Goal: Task Accomplishment & Management: Complete application form

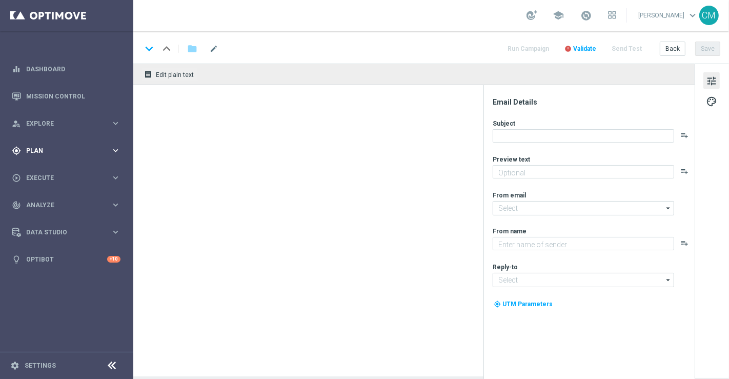
click at [50, 145] on div "gps_fixed Plan keyboard_arrow_right" at bounding box center [66, 150] width 132 height 27
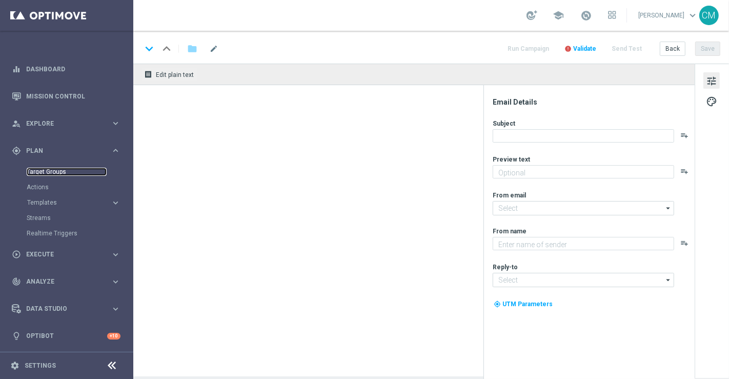
click at [47, 172] on link "Target Groups" at bounding box center [67, 172] width 80 height 8
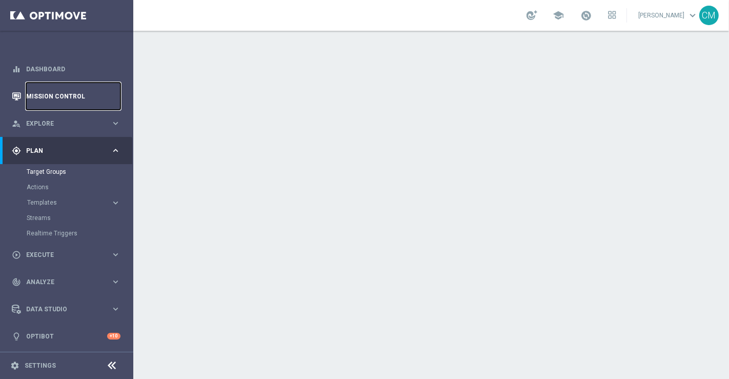
click at [47, 87] on link "Mission Control" at bounding box center [73, 96] width 94 height 27
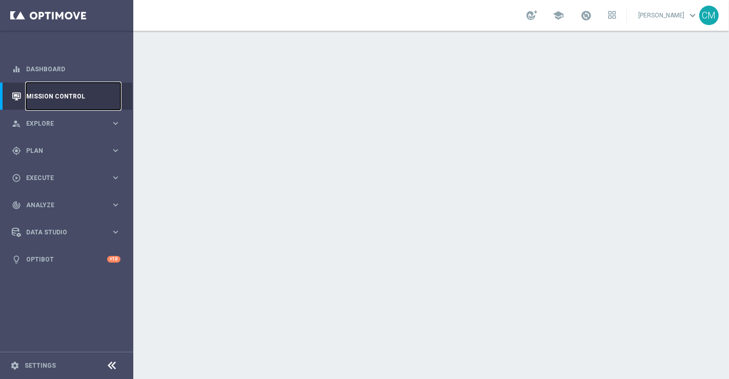
click at [47, 87] on link "Mission Control" at bounding box center [73, 96] width 94 height 27
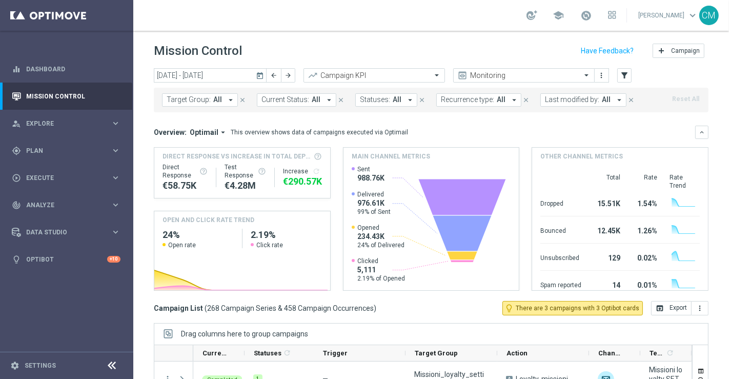
click at [261, 73] on icon "today" at bounding box center [260, 75] width 9 height 9
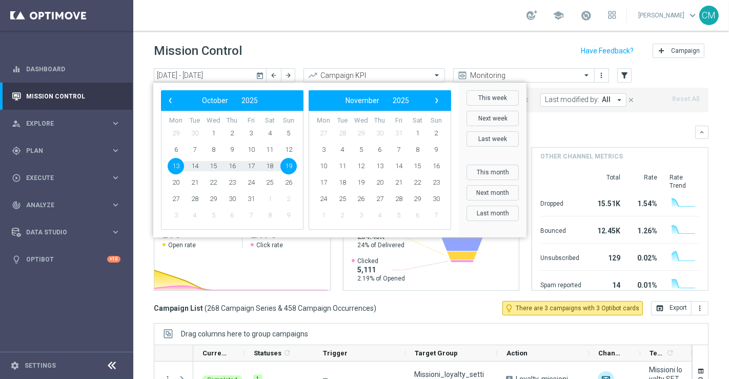
click at [175, 164] on span "13" at bounding box center [176, 166] width 16 height 16
type input "13 Oct 2025 - 13 Oct 2025"
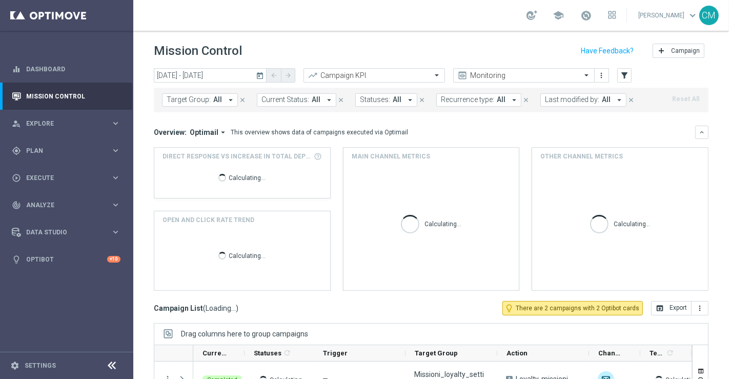
click at [556, 100] on span "Last modified by:" at bounding box center [572, 99] width 54 height 9
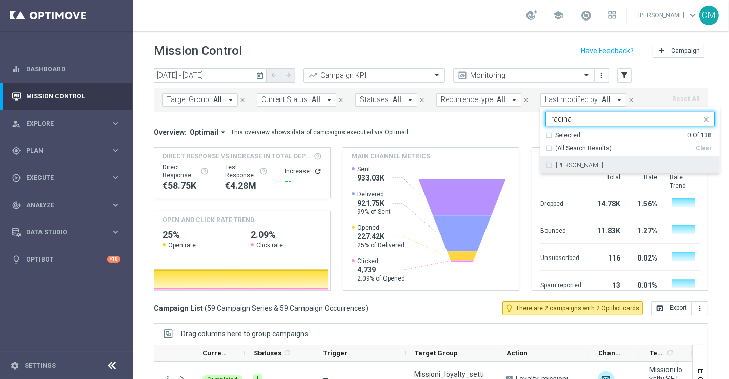
click at [590, 165] on label "radina yordanova" at bounding box center [580, 165] width 48 height 6
type input "radina"
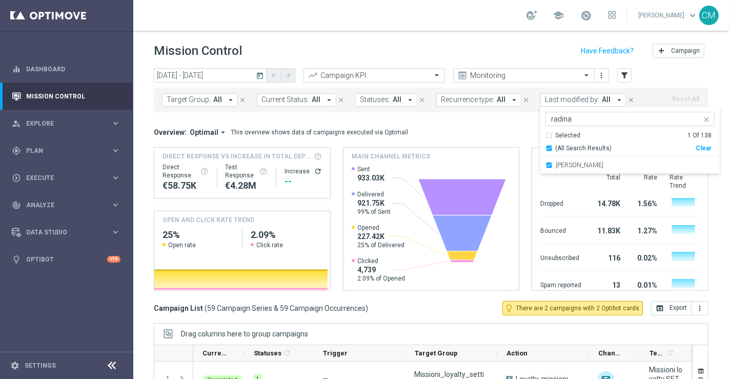
click at [509, 116] on mini-dashboard "Overview: Optimail arrow_drop_down This overview shows data of campaigns execut…" at bounding box center [431, 206] width 555 height 189
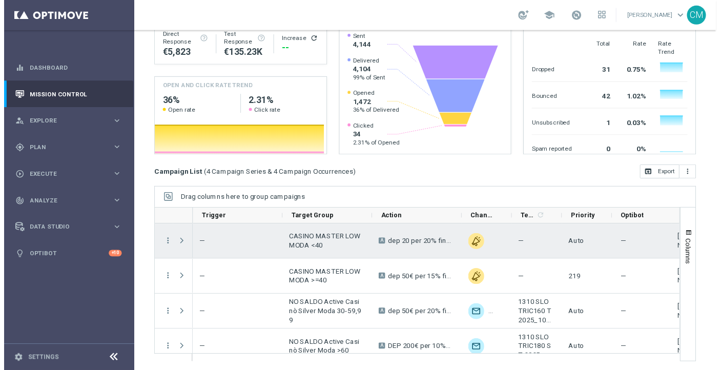
scroll to position [0, 123]
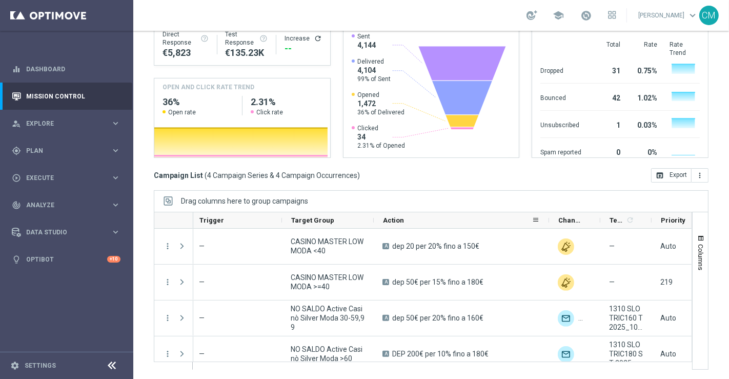
drag, startPoint x: 462, startPoint y: 217, endPoint x: 546, endPoint y: 217, distance: 83.6
click at [546, 217] on div "Action" at bounding box center [461, 220] width 175 height 16
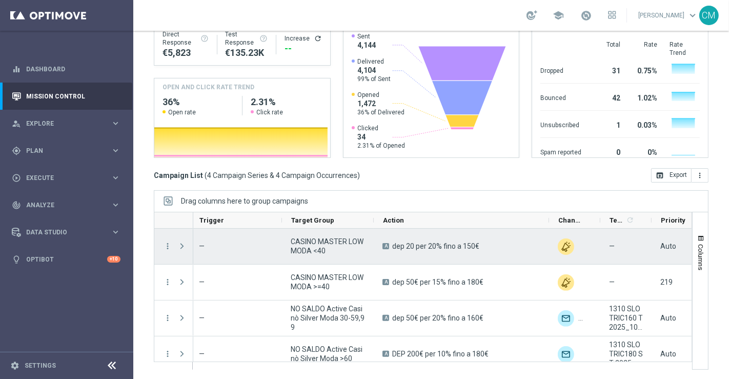
drag, startPoint x: 486, startPoint y: 247, endPoint x: 393, endPoint y: 246, distance: 93.3
click at [393, 246] on div "A dep 20 per 20% fino a 150€" at bounding box center [461, 246] width 175 height 35
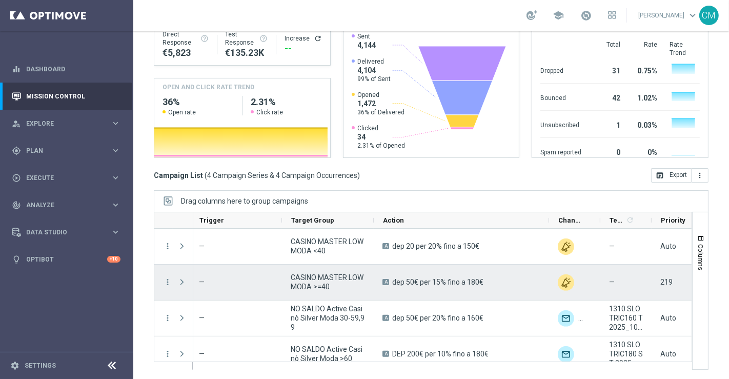
drag, startPoint x: 491, startPoint y: 278, endPoint x: 392, endPoint y: 278, distance: 98.4
click at [392, 278] on div "A dep 50€ per 15% fino a 180€" at bounding box center [461, 282] width 175 height 35
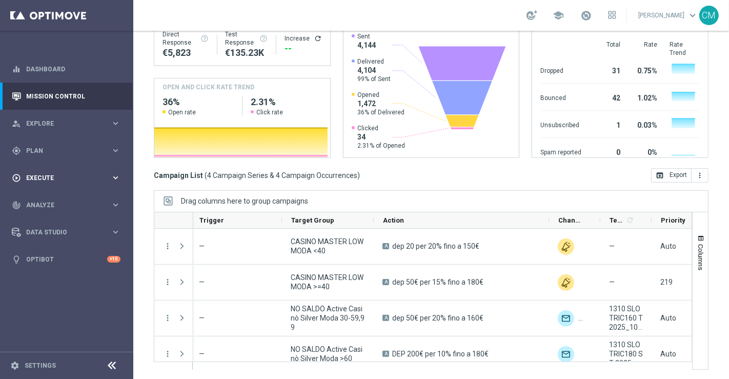
click at [79, 178] on span "Execute" at bounding box center [68, 178] width 85 height 6
click at [55, 198] on link "Campaign Builder" at bounding box center [67, 199] width 80 height 8
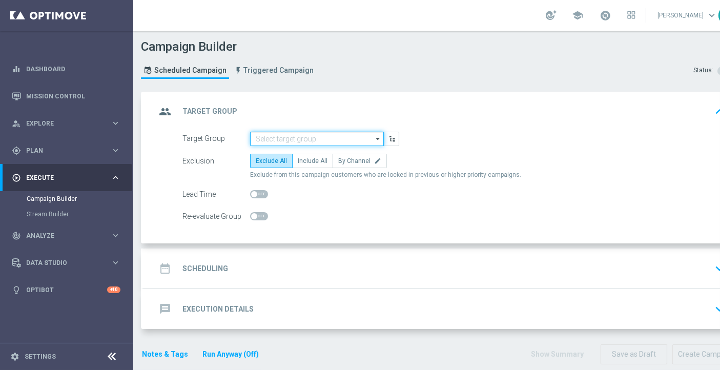
click at [283, 139] on input at bounding box center [317, 139] width 134 height 14
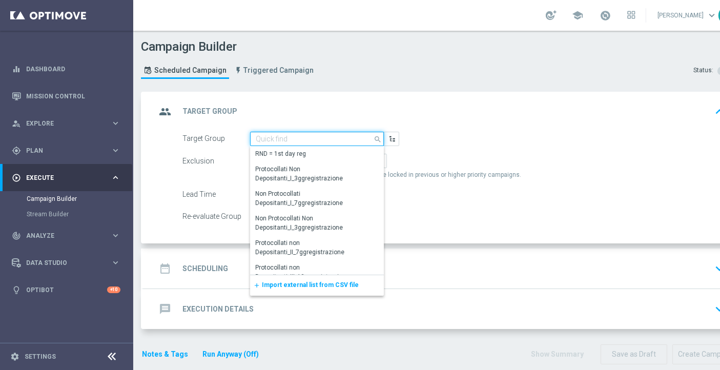
paste input "CASINO MASTER LOW no saldo marg neg"
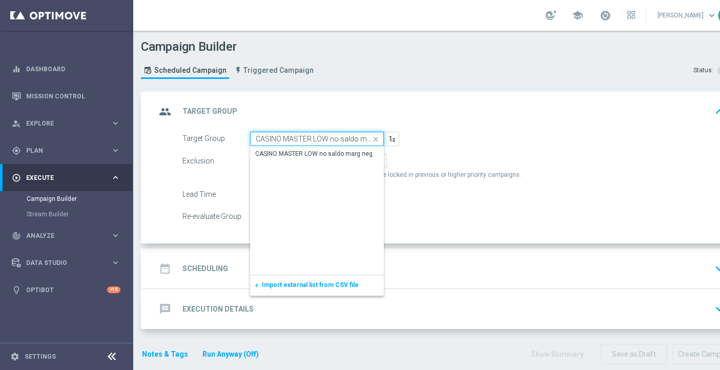
scroll to position [0, 13]
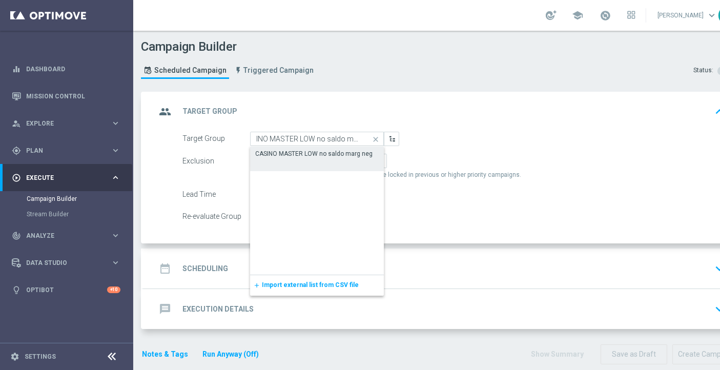
click at [319, 160] on div "CASINO MASTER LOW no saldo marg neg" at bounding box center [317, 154] width 134 height 14
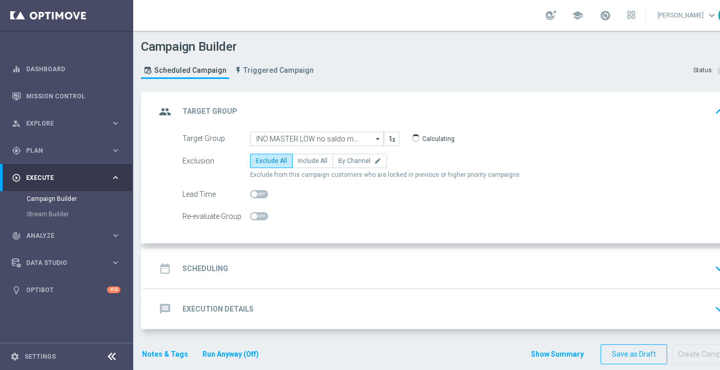
type input "CASINO MASTER LOW no saldo marg neg"
click at [320, 161] on span "Include All" at bounding box center [313, 160] width 30 height 7
click at [305, 161] on input "Include All" at bounding box center [301, 162] width 7 height 7
radio input "true"
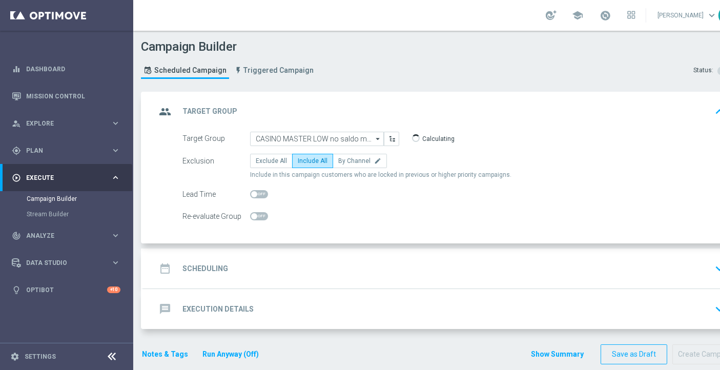
click at [310, 261] on div "date_range Scheduling keyboard_arrow_down" at bounding box center [442, 268] width 573 height 19
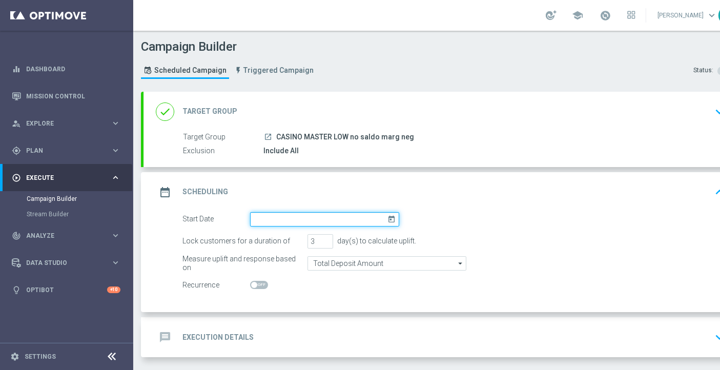
click at [285, 214] on input at bounding box center [324, 219] width 149 height 14
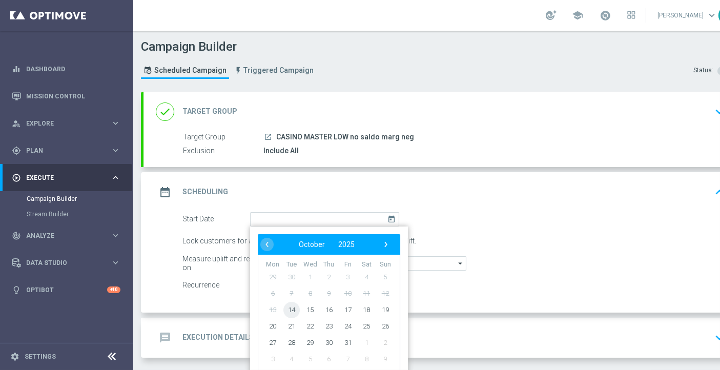
click at [293, 309] on span "14" at bounding box center [291, 309] width 16 height 16
type input "14 Oct 2025"
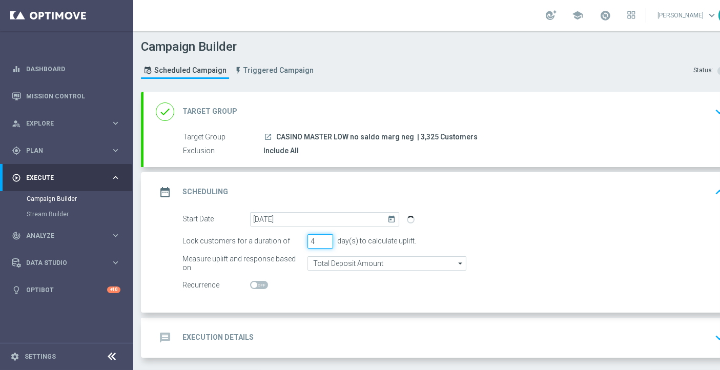
click at [325, 238] on input "4" at bounding box center [321, 241] width 26 height 14
type input "5"
click at [325, 238] on input "5" at bounding box center [321, 241] width 26 height 14
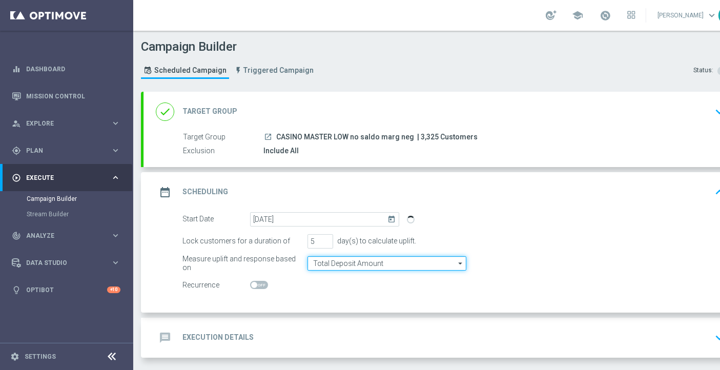
click at [331, 264] on input "Total Deposit Amount" at bounding box center [387, 263] width 159 height 14
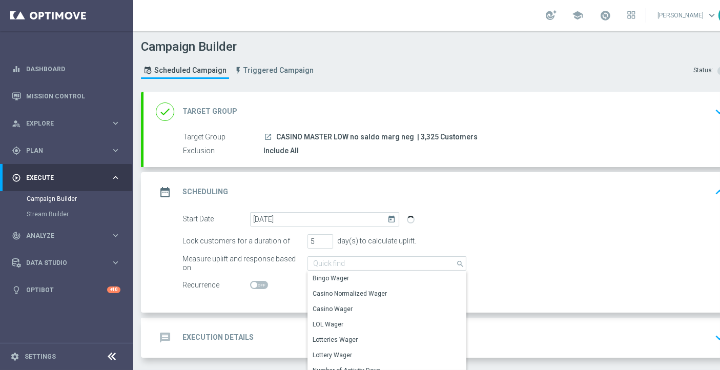
click at [260, 281] on span at bounding box center [259, 285] width 18 height 8
click at [260, 281] on input "checkbox" at bounding box center [259, 285] width 18 height 8
checkbox input "true"
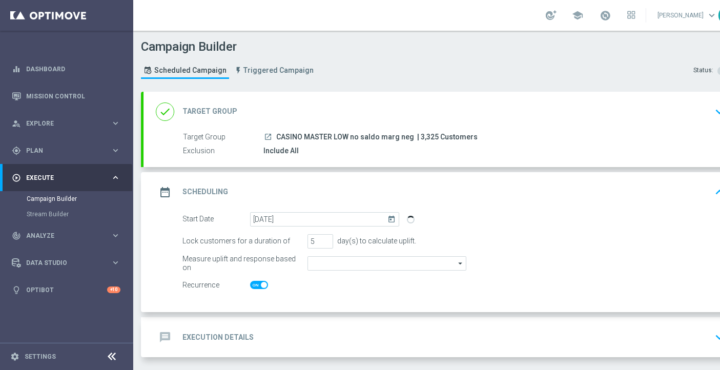
type input "Total Deposit Amount"
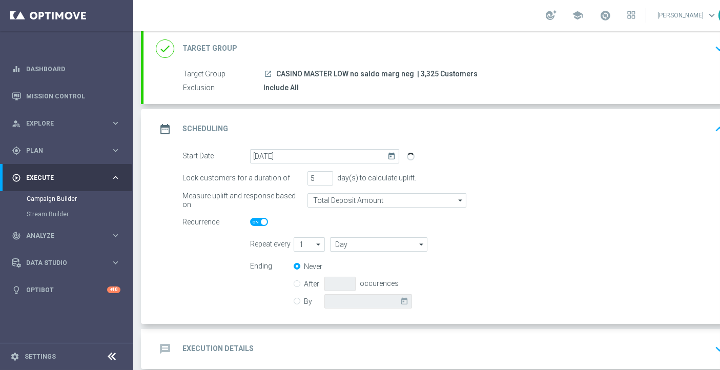
scroll to position [64, 0]
click at [347, 242] on input "Day" at bounding box center [378, 244] width 97 height 14
click at [353, 270] on div "Week" at bounding box center [376, 274] width 93 height 14
type input "Week"
click at [300, 300] on input "By" at bounding box center [297, 299] width 7 height 7
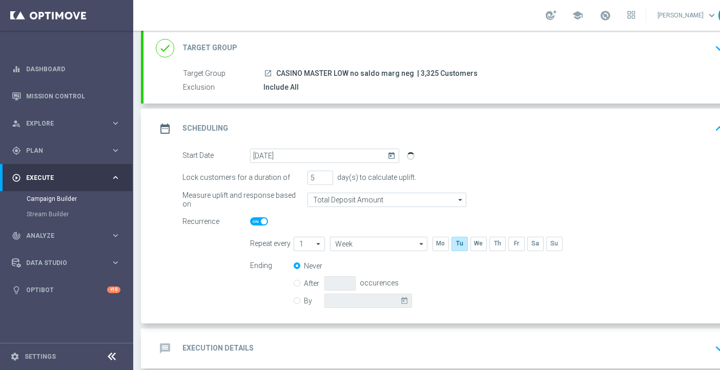
radio input "true"
radio input "false"
click at [400, 301] on icon "today" at bounding box center [406, 299] width 12 height 11
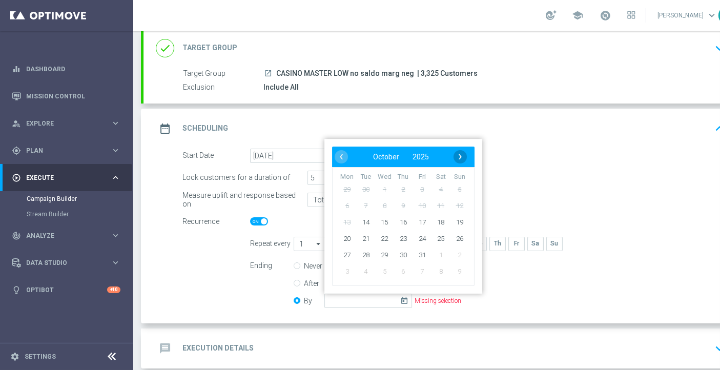
click at [457, 156] on span "›" at bounding box center [460, 156] width 13 height 13
click at [458, 159] on span "›" at bounding box center [460, 156] width 13 height 13
click at [340, 152] on span "‹" at bounding box center [341, 156] width 13 height 13
click at [456, 188] on span "2" at bounding box center [460, 189] width 16 height 16
type input "02 Nov 2025"
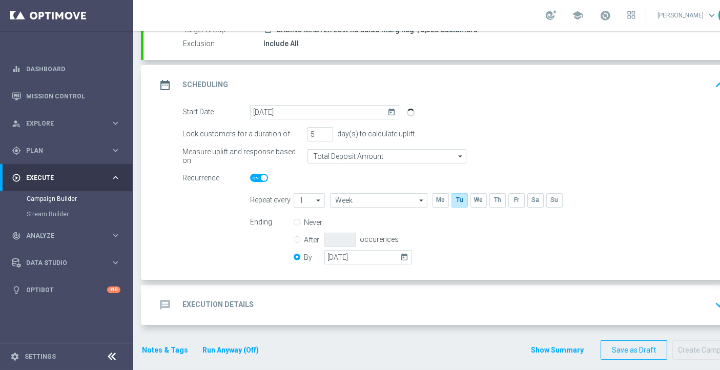
scroll to position [9, 0]
click at [474, 285] on div "message Execution Details keyboard_arrow_down" at bounding box center [442, 305] width 597 height 40
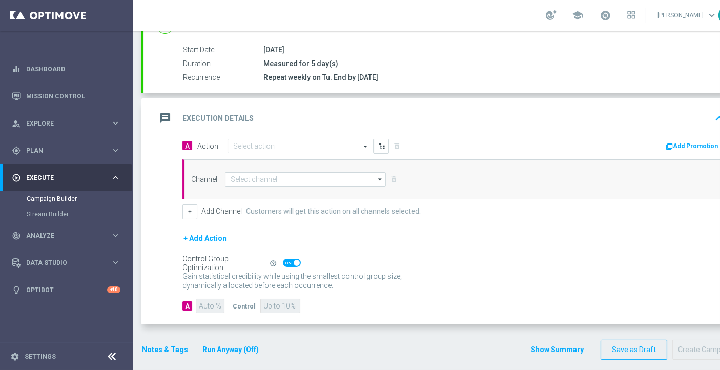
scroll to position [163, 0]
click at [314, 127] on div "message Execution Details keyboard_arrow_up" at bounding box center [442, 119] width 597 height 40
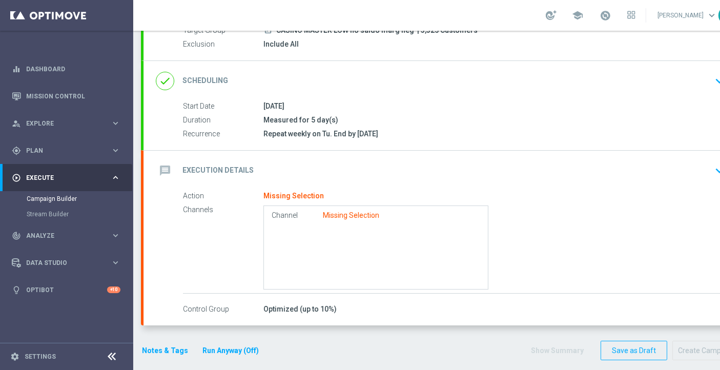
click at [312, 161] on div "message Execution Details keyboard_arrow_down" at bounding box center [442, 170] width 573 height 19
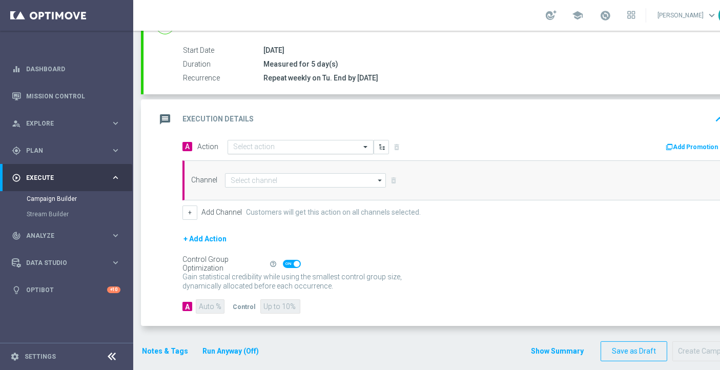
click at [296, 144] on div "Select action" at bounding box center [301, 147] width 146 height 14
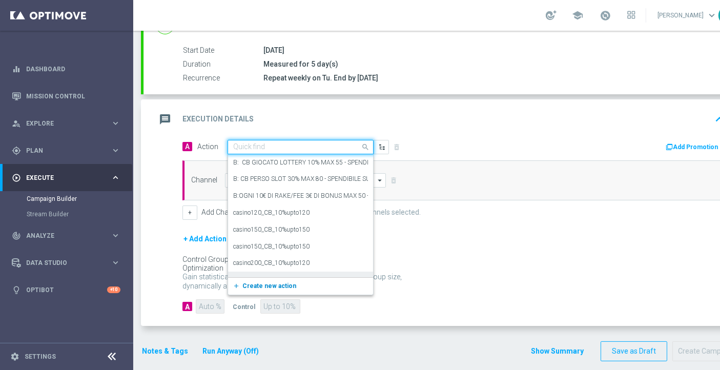
click at [281, 282] on span "Create new action" at bounding box center [269, 285] width 54 height 7
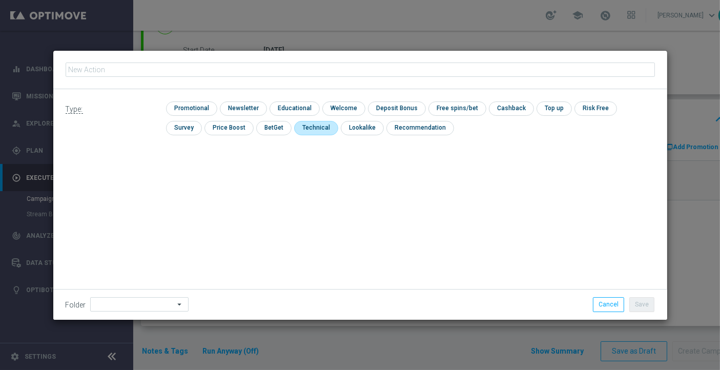
scroll to position [0, 0]
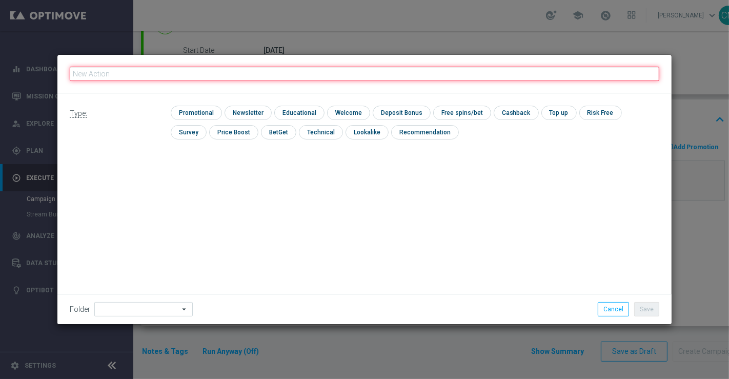
click at [269, 71] on input "text" at bounding box center [365, 74] width 590 height 14
paste input "RICORRENTE DEP fasce up to 150"
type input "RICORRENTE DEP fasce up to 150"
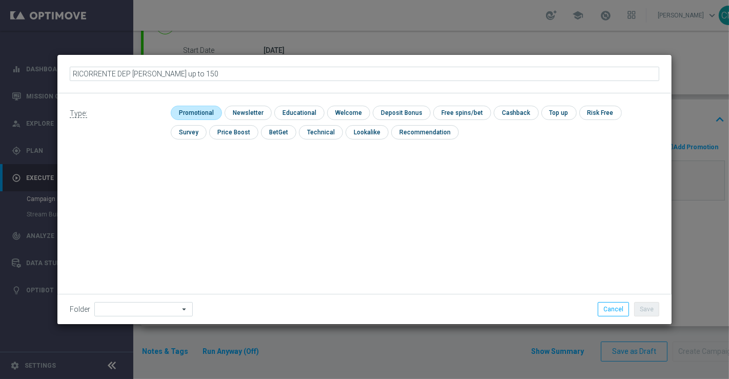
click at [201, 112] on input "checkbox" at bounding box center [195, 113] width 49 height 14
checkbox input "true"
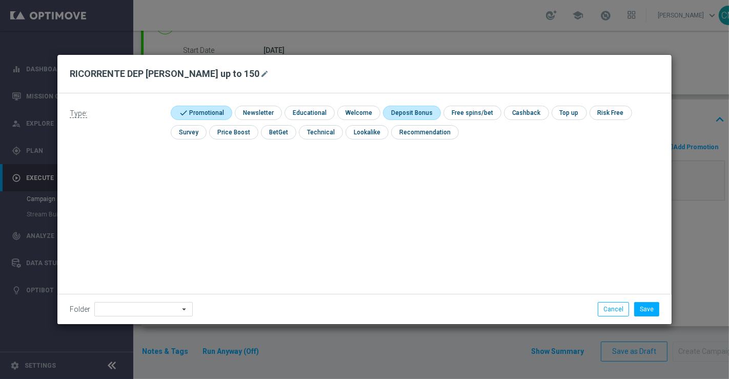
click at [411, 110] on input "checkbox" at bounding box center [410, 113] width 55 height 14
checkbox input "true"
click at [650, 307] on button "Save" at bounding box center [646, 309] width 25 height 14
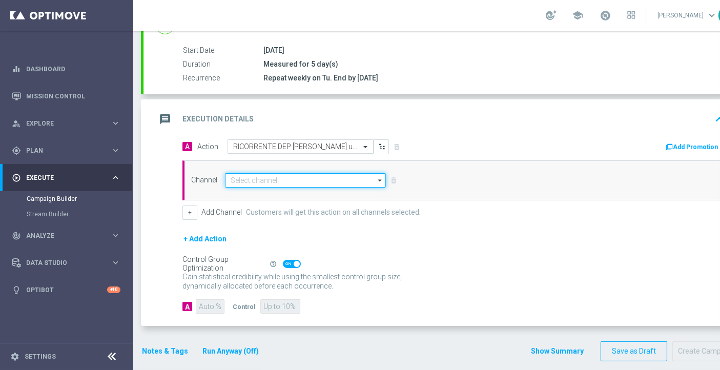
click at [340, 177] on input at bounding box center [305, 180] width 161 height 14
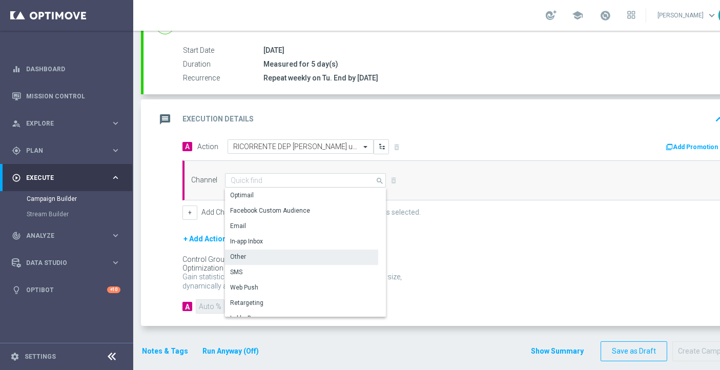
click at [283, 252] on div "Other" at bounding box center [301, 257] width 153 height 14
type input "Other"
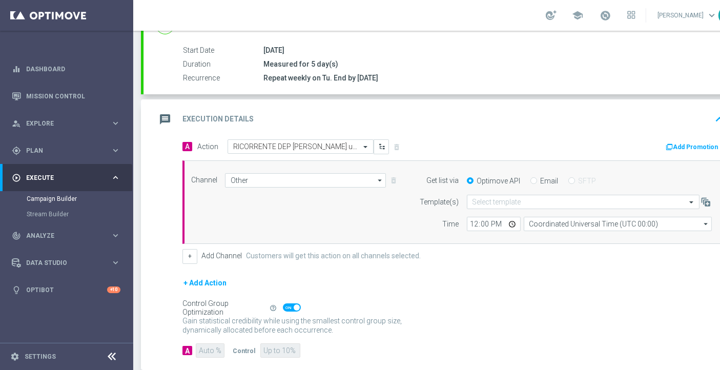
click at [537, 176] on div "Email" at bounding box center [545, 180] width 28 height 9
click at [536, 178] on input "Email" at bounding box center [534, 181] width 7 height 7
radio input "true"
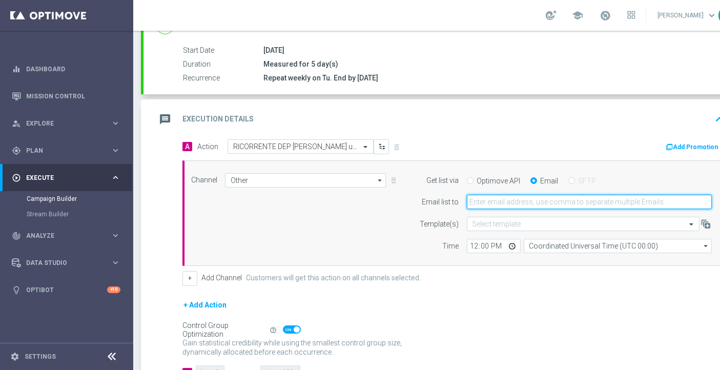
click at [498, 198] on input "email" at bounding box center [589, 202] width 245 height 14
type input "cecilia.mascelli@sisal.it"
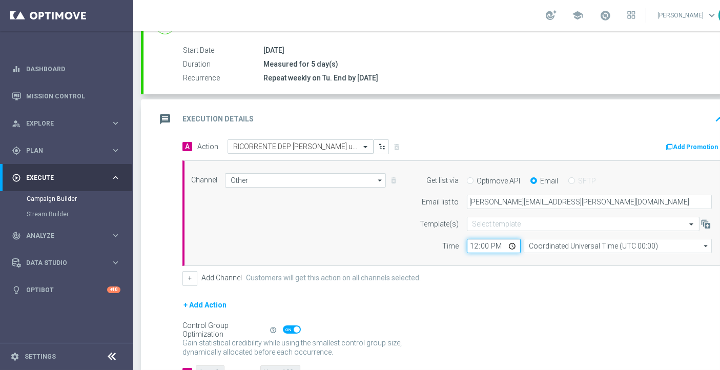
click at [475, 247] on input "12:00" at bounding box center [494, 246] width 54 height 14
type input "18:10"
click at [554, 244] on input "Coordinated Universal Time (UTC 00:00)" at bounding box center [618, 246] width 188 height 14
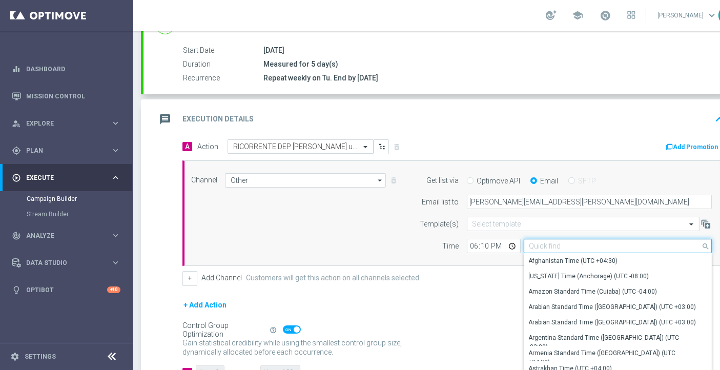
type input "è"
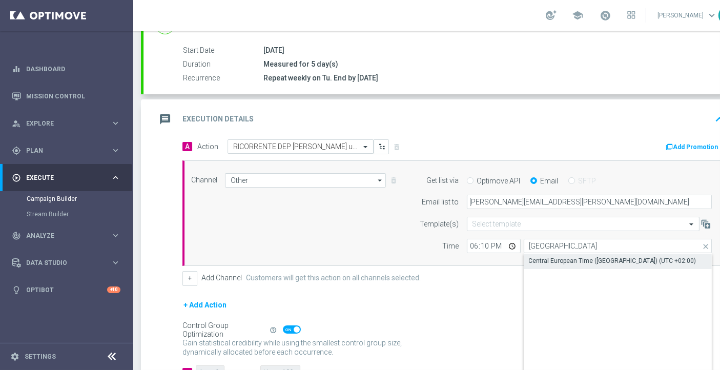
click at [556, 257] on div "Central European Time (Paris) (UTC +02:00)" at bounding box center [613, 260] width 168 height 9
type input "Central European Time (Paris) (UTC +02:00)"
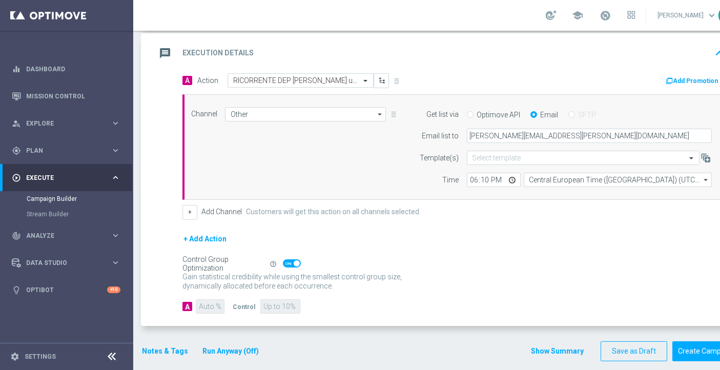
click at [539, 340] on button "Show Summary" at bounding box center [558, 352] width 54 height 12
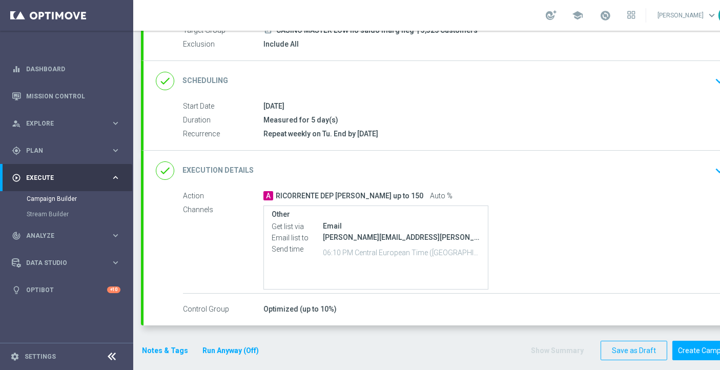
click at [587, 177] on div "done Execution Details keyboard_arrow_down" at bounding box center [442, 170] width 573 height 19
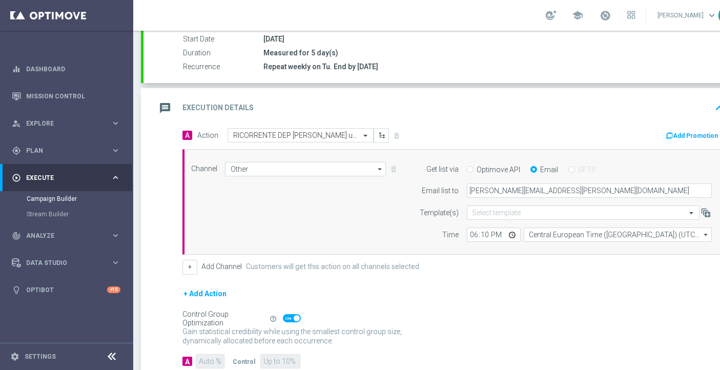
scroll to position [221, 0]
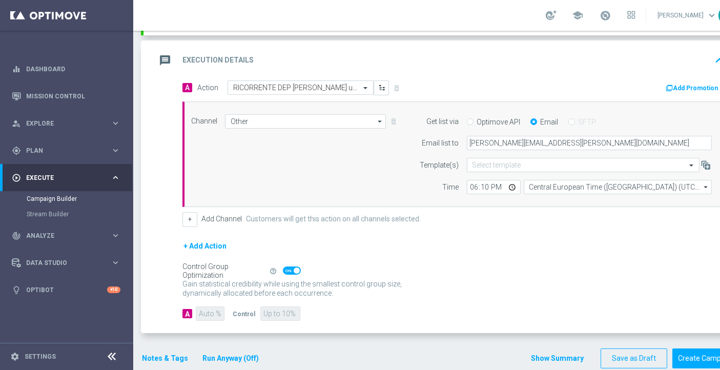
click at [656, 83] on button "Add Promotion" at bounding box center [693, 88] width 57 height 11
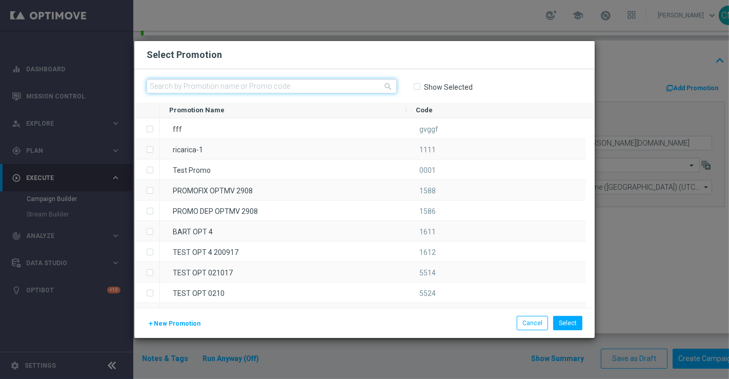
click at [271, 84] on input "text" at bounding box center [272, 86] width 250 height 14
paste input "RICSLOT150 MNM10"
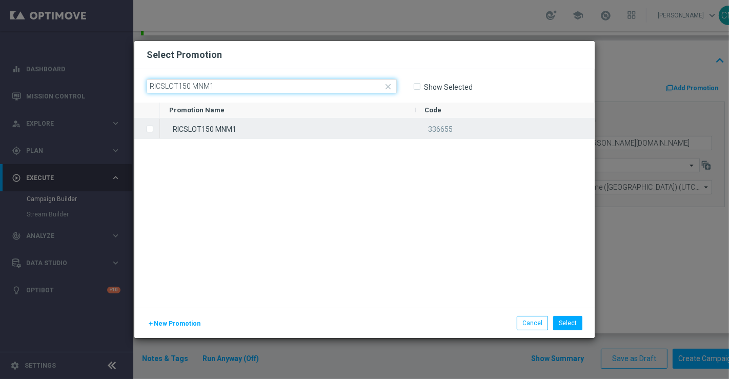
type input "RICSLOT150 MNM1"
click at [275, 124] on div "RICSLOT150 MNM1" at bounding box center [288, 128] width 256 height 20
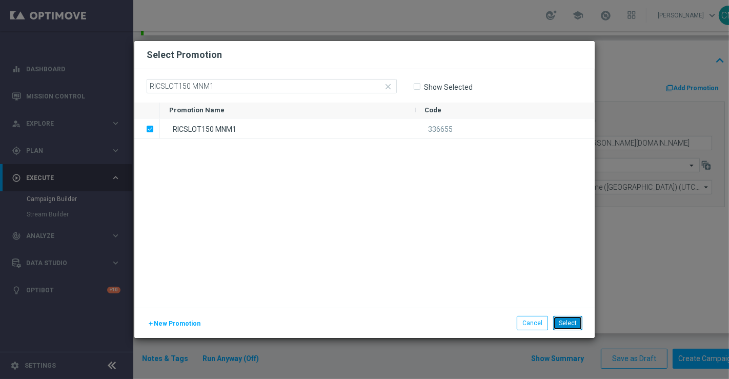
click at [573, 322] on button "Select" at bounding box center [567, 323] width 29 height 14
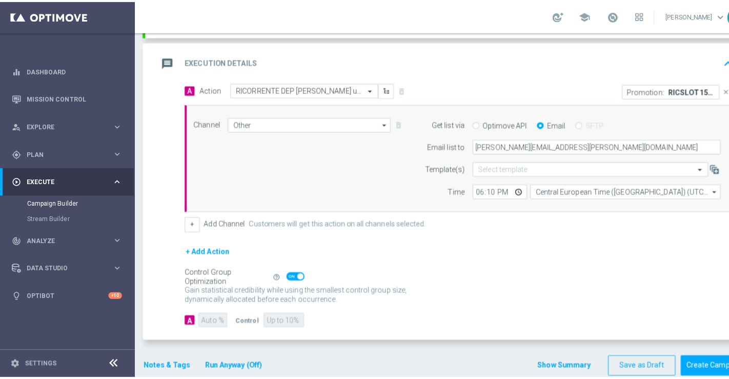
scroll to position [229, 0]
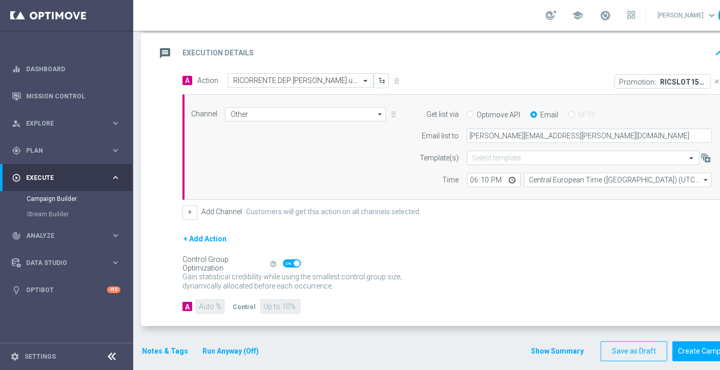
click at [219, 340] on div "Notes & Tags Run Anyway (Off)" at bounding box center [206, 351] width 131 height 20
click at [222, 340] on button "Run Anyway (Off)" at bounding box center [230, 351] width 58 height 13
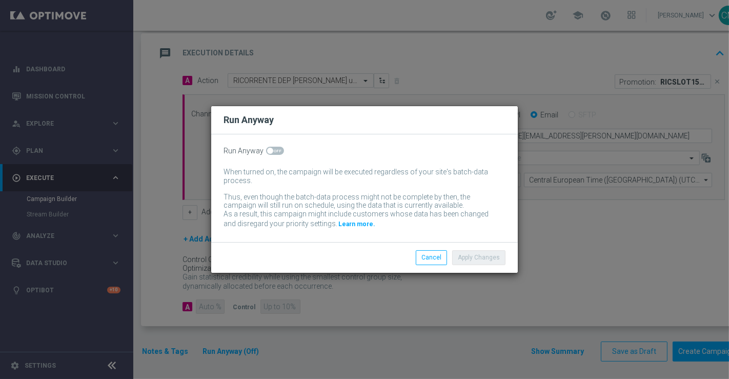
click at [269, 147] on span at bounding box center [275, 151] width 18 height 8
click at [269, 147] on input "checkbox" at bounding box center [275, 151] width 18 height 8
checkbox input "true"
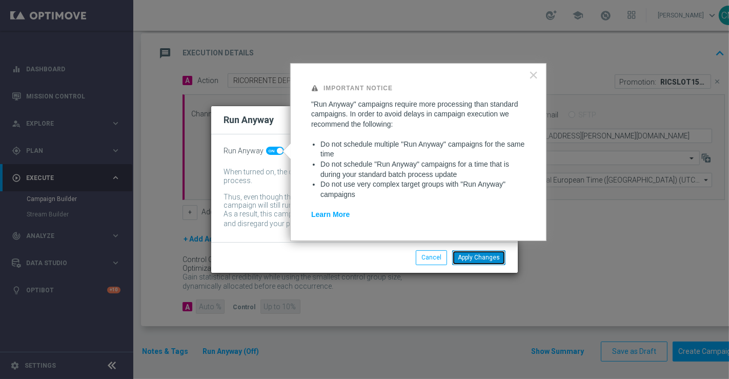
click at [469, 258] on button "Apply Changes" at bounding box center [478, 257] width 53 height 14
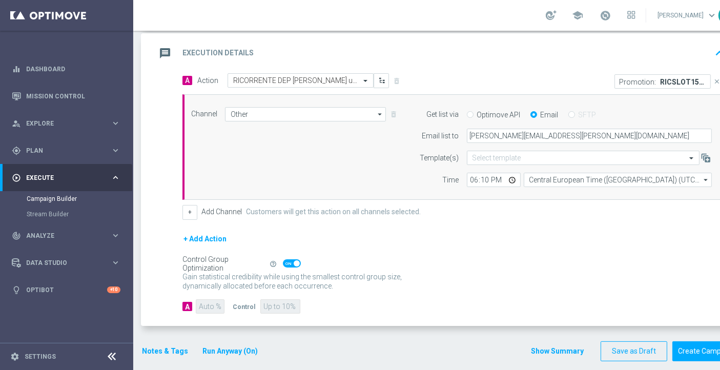
click at [158, 340] on button "Notes & Tags" at bounding box center [165, 351] width 48 height 13
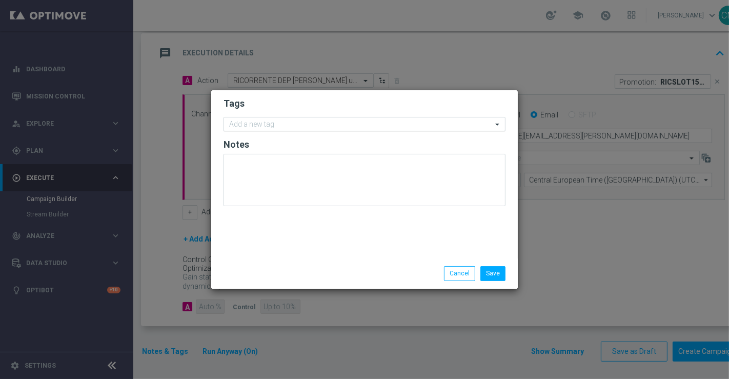
click at [257, 124] on input "text" at bounding box center [360, 124] width 263 height 9
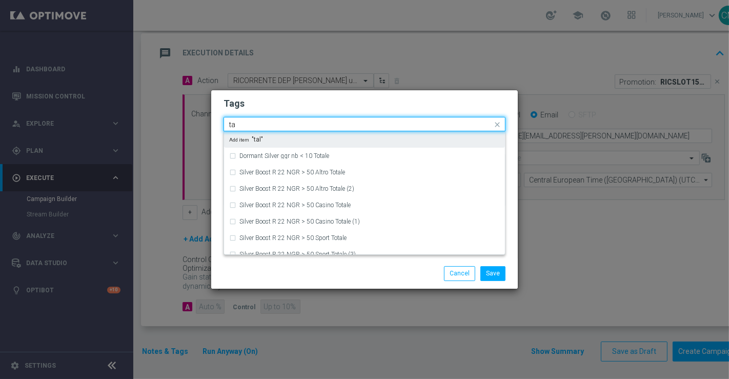
type input "t"
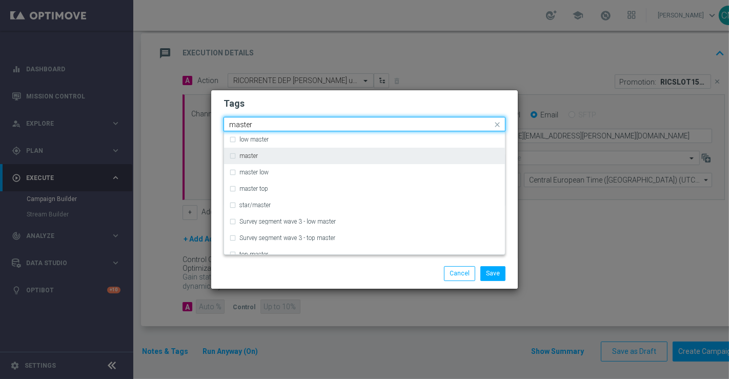
click at [269, 161] on div "master" at bounding box center [364, 156] width 271 height 16
type input "master"
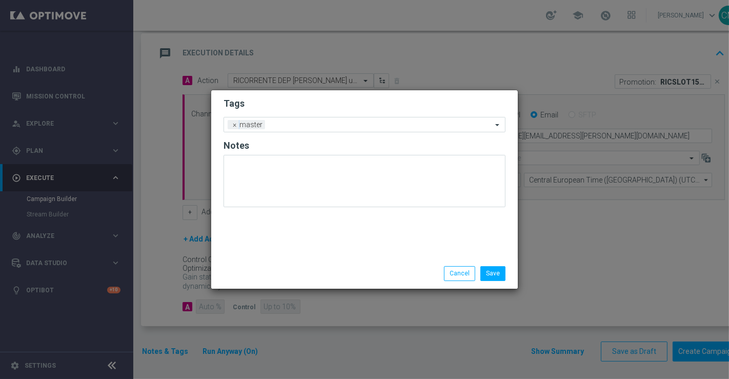
click at [289, 263] on div "Save Cancel" at bounding box center [364, 273] width 307 height 30
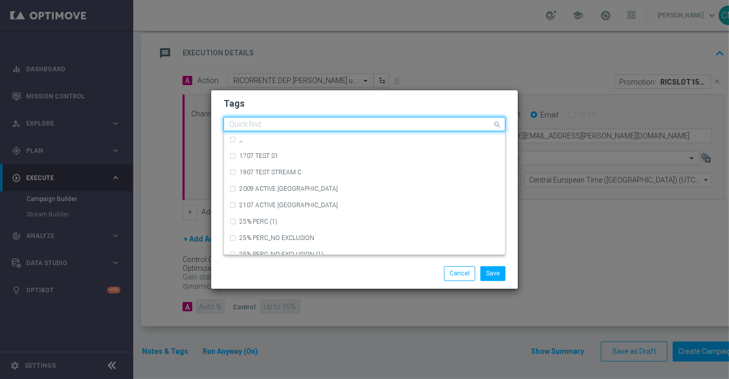
click at [297, 124] on input "text" at bounding box center [360, 124] width 263 height 9
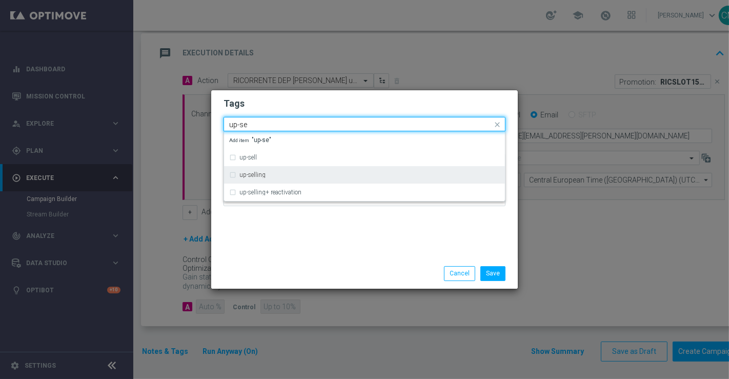
click at [276, 179] on div "up-selling" at bounding box center [364, 175] width 271 height 16
type input "up-se"
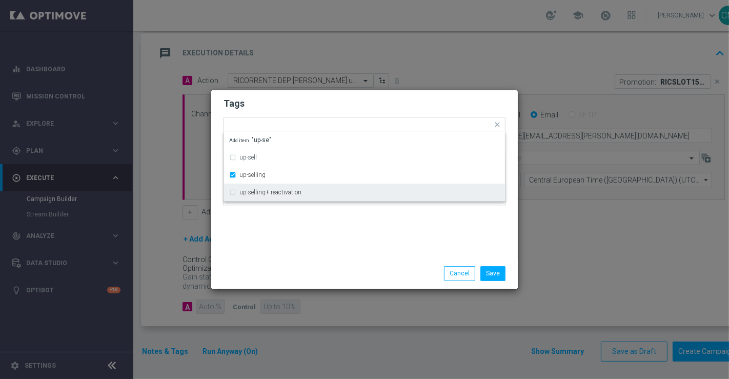
click at [286, 231] on div "Tags Quick find × master × up-selling up-sell up-selling up-selling+ reactivati…" at bounding box center [364, 174] width 307 height 168
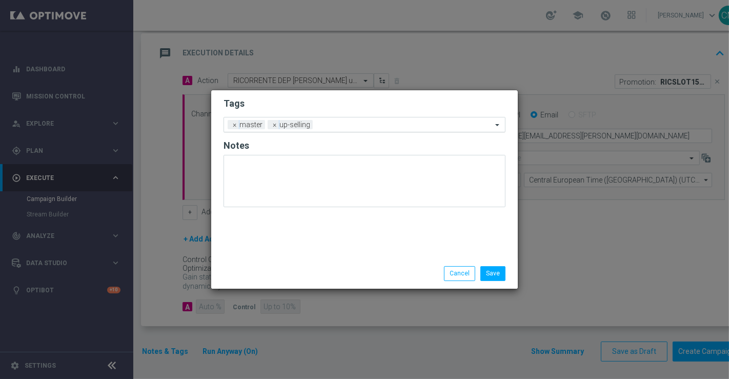
click at [320, 118] on div "Add a new tag × master × up-selling" at bounding box center [358, 124] width 268 height 14
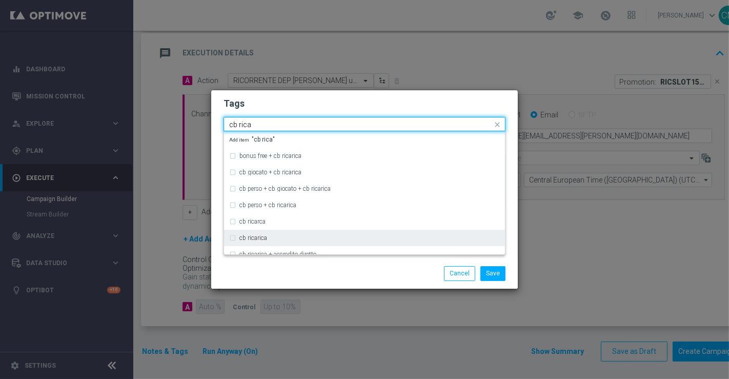
click at [305, 235] on div "cb ricarica" at bounding box center [369, 238] width 260 height 6
type input "cb rica"
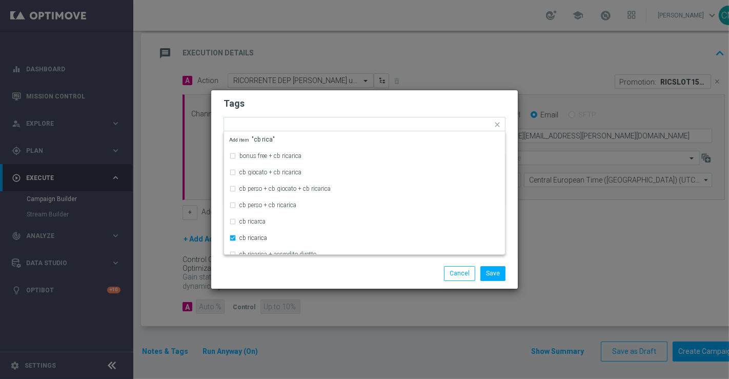
click at [324, 269] on div "Save Cancel" at bounding box center [414, 273] width 198 height 14
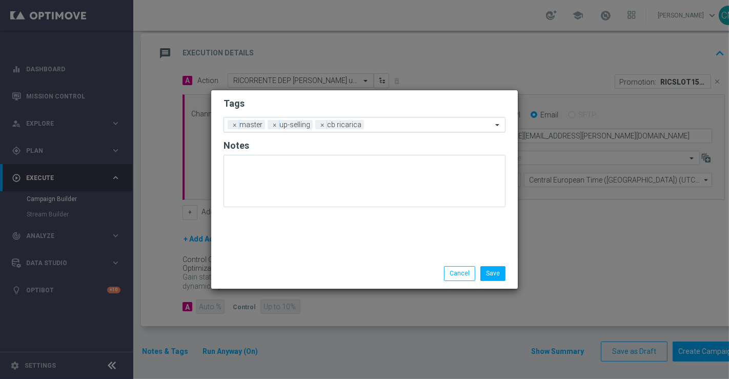
click at [371, 128] on input "text" at bounding box center [430, 125] width 124 height 9
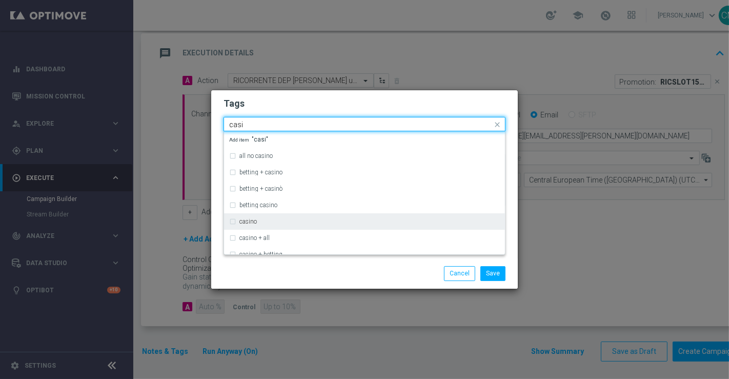
click at [310, 216] on div "casino" at bounding box center [364, 221] width 271 height 16
type input "casi"
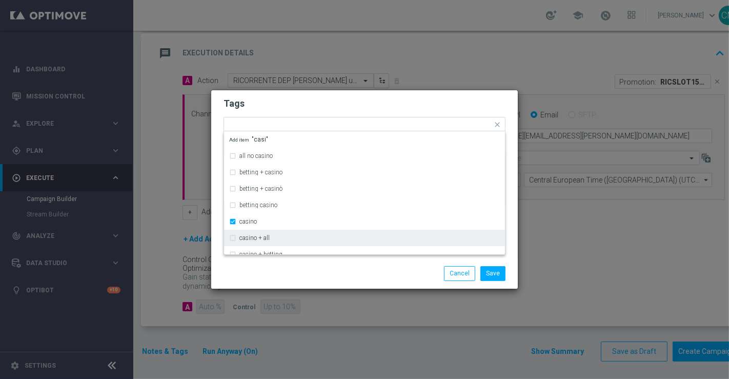
click at [317, 282] on div "Save Cancel" at bounding box center [364, 273] width 307 height 30
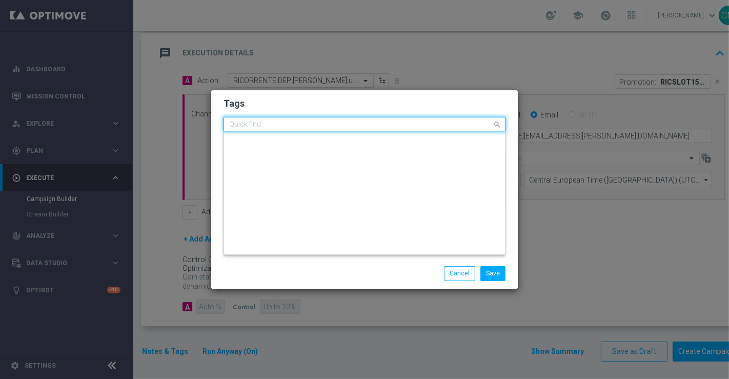
click at [415, 120] on div "Quick find × master × up-selling × cb ricarica × casino" at bounding box center [358, 124] width 268 height 13
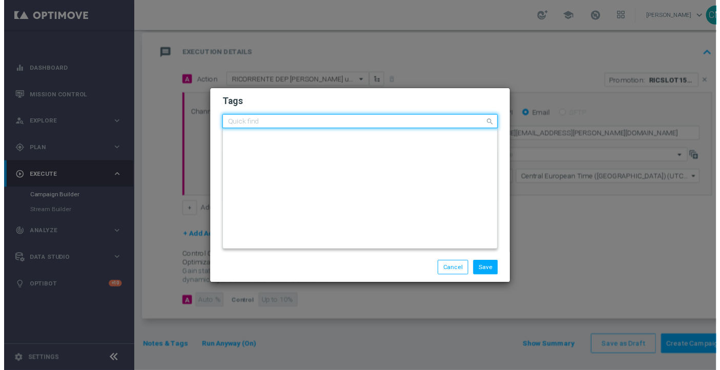
scroll to position [0, 0]
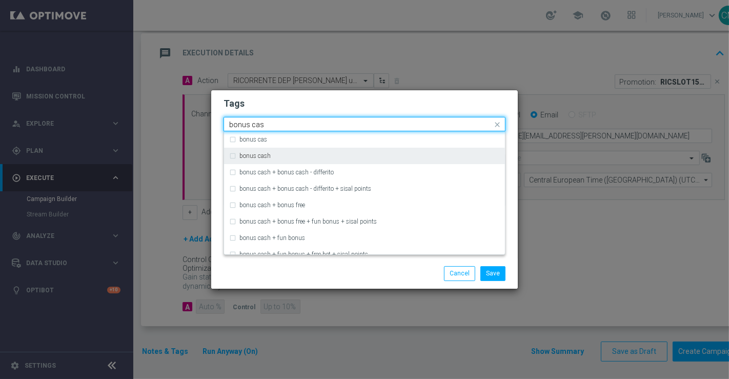
click at [309, 152] on div "bonus cash" at bounding box center [364, 156] width 271 height 16
type input "bonus cas"
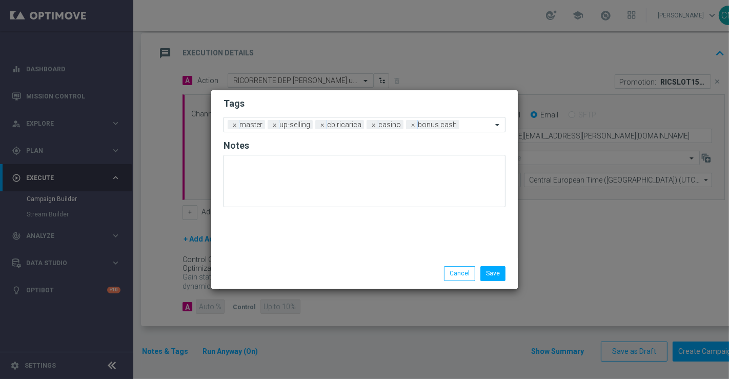
click at [287, 265] on div "Save Cancel" at bounding box center [364, 273] width 307 height 30
click at [494, 276] on button "Save" at bounding box center [492, 273] width 25 height 14
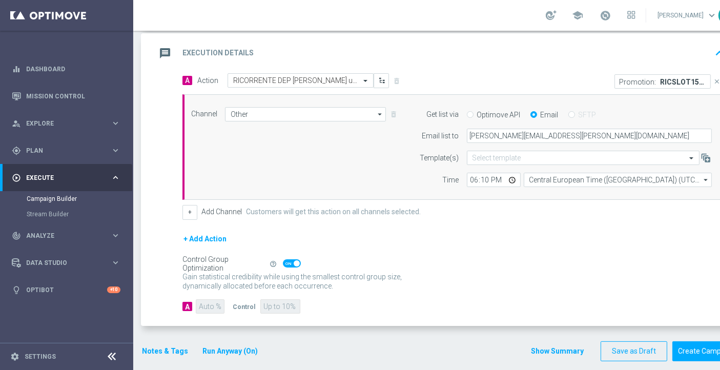
click at [578, 340] on button "Show Summary" at bounding box center [558, 352] width 54 height 12
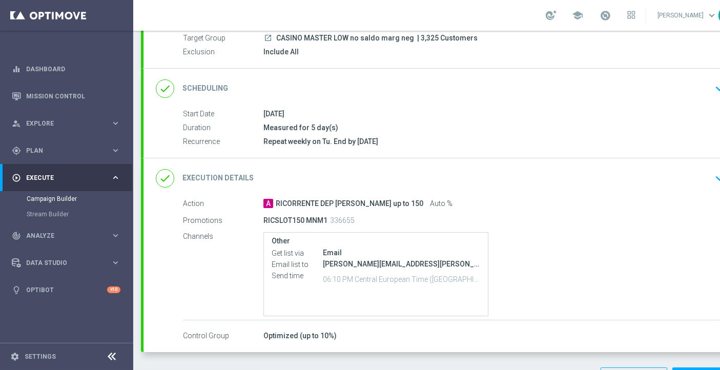
scroll to position [104, 0]
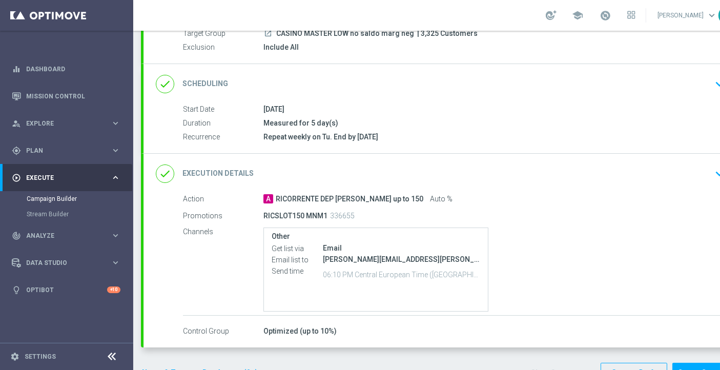
click at [376, 96] on div "done Scheduling keyboard_arrow_down" at bounding box center [442, 84] width 597 height 40
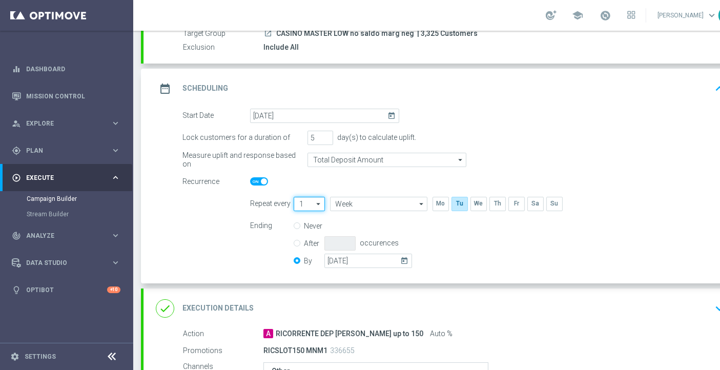
click at [307, 200] on input "1" at bounding box center [309, 204] width 31 height 14
click at [310, 231] on div "2" at bounding box center [305, 234] width 23 height 15
type input "2"
type input "Weeks"
click at [332, 175] on div at bounding box center [324, 182] width 149 height 14
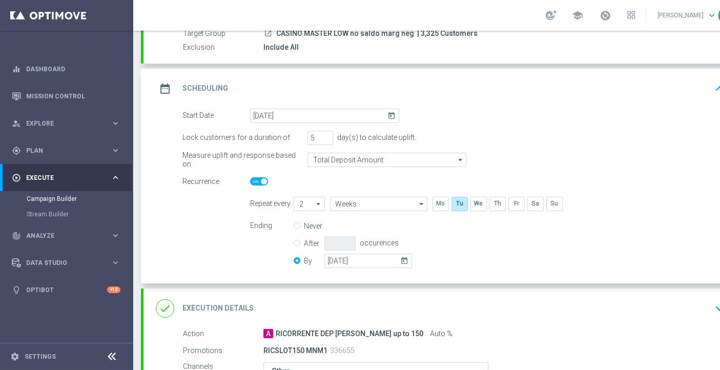
click at [565, 84] on div "date_range Scheduling keyboard_arrow_up" at bounding box center [442, 88] width 573 height 19
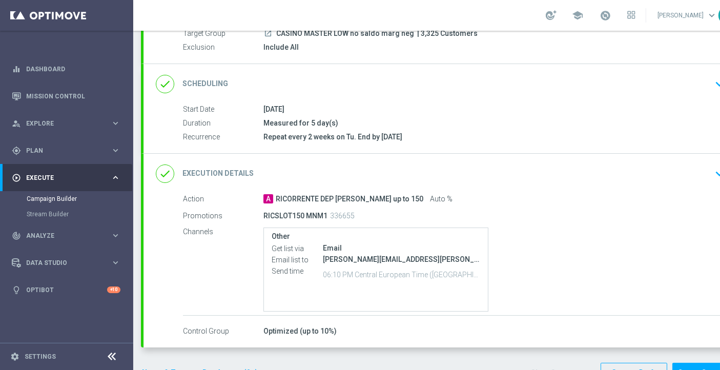
click at [493, 84] on div "done Scheduling keyboard_arrow_down" at bounding box center [442, 83] width 573 height 19
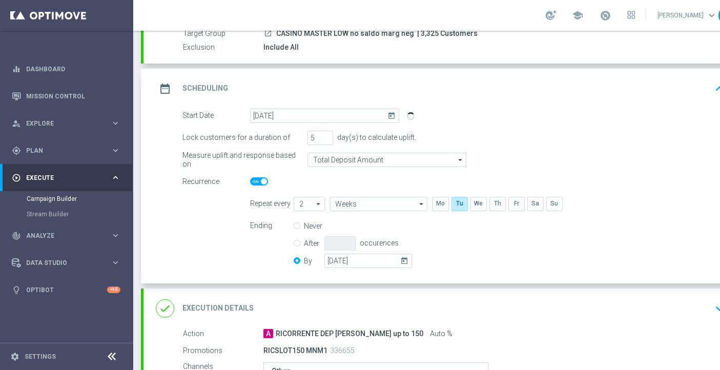
click at [493, 84] on div "date_range Scheduling keyboard_arrow_up" at bounding box center [442, 88] width 573 height 19
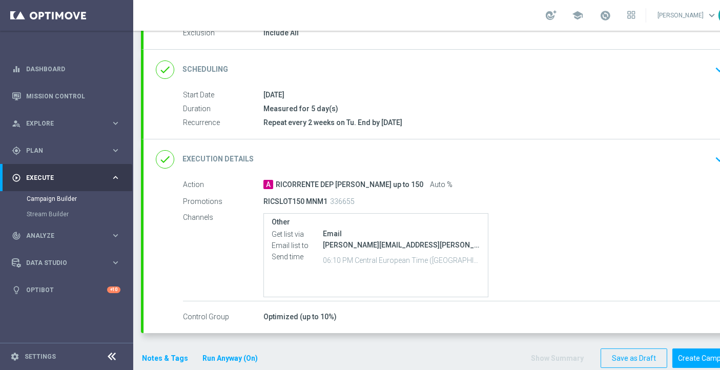
scroll to position [126, 0]
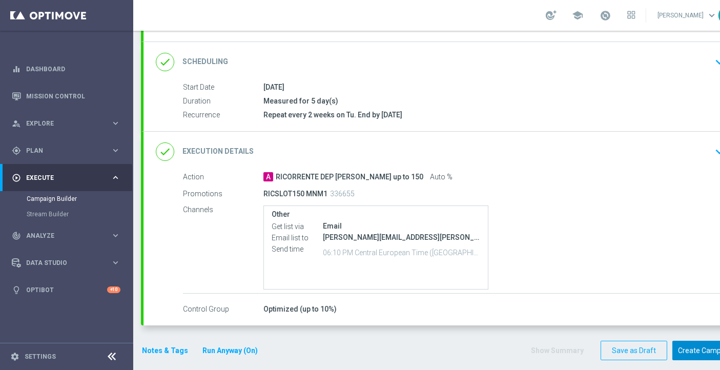
click at [656, 340] on button "Create Campaign" at bounding box center [707, 351] width 68 height 20
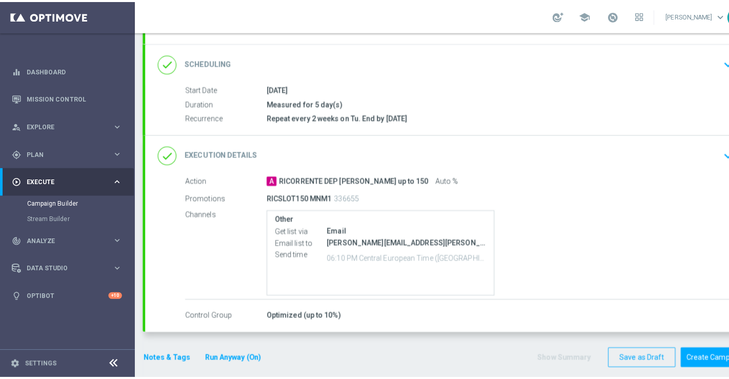
scroll to position [0, 0]
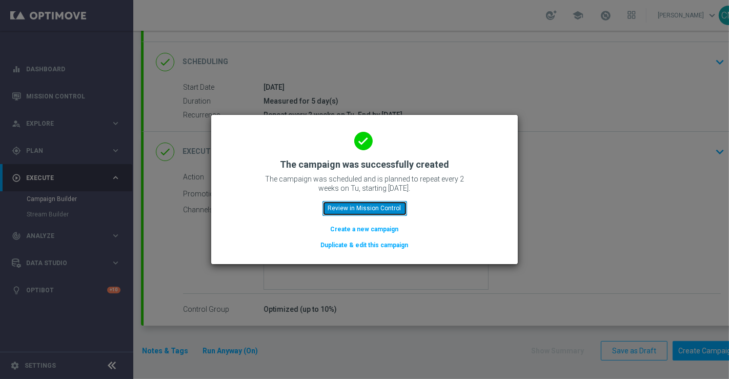
click at [392, 212] on button "Review in Mission Control" at bounding box center [364, 208] width 85 height 14
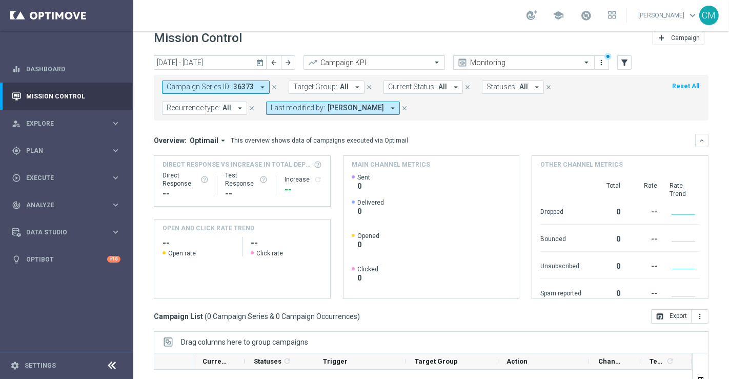
scroll to position [4, 0]
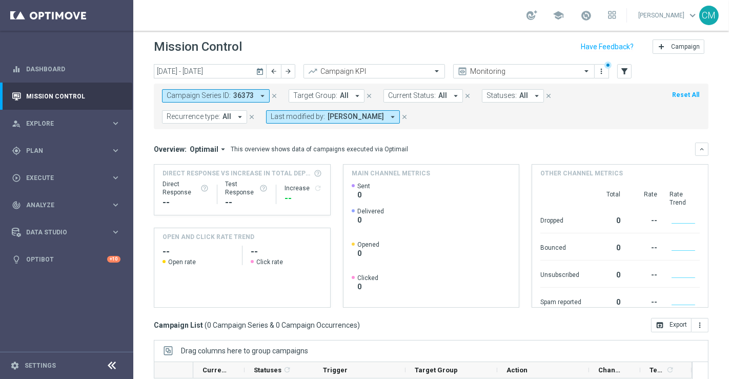
click at [401, 120] on button "close" at bounding box center [404, 116] width 9 height 11
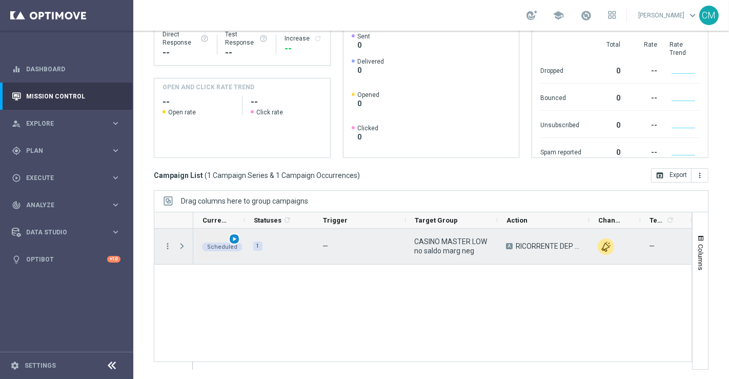
click at [235, 239] on span "play_arrow" at bounding box center [234, 238] width 7 height 7
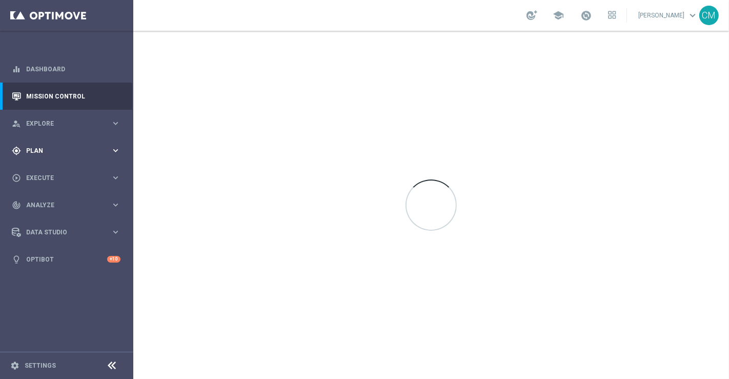
click at [28, 154] on div "gps_fixed Plan" at bounding box center [61, 150] width 99 height 9
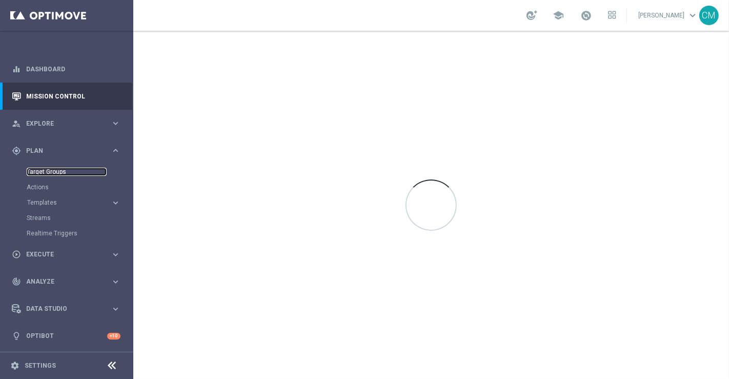
click at [39, 174] on link "Target Groups" at bounding box center [67, 172] width 80 height 8
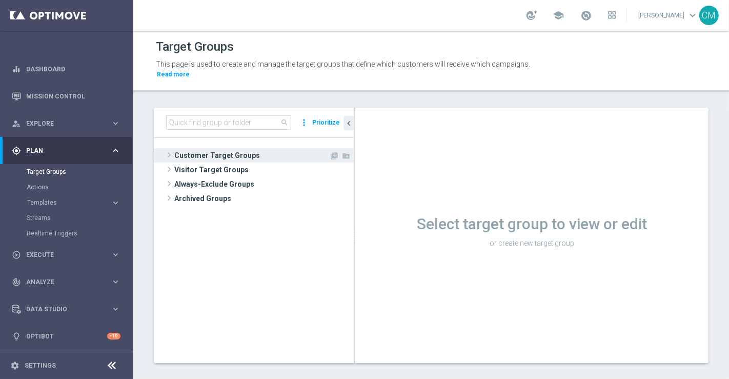
click at [206, 148] on span "Customer Target Groups" at bounding box center [251, 155] width 155 height 14
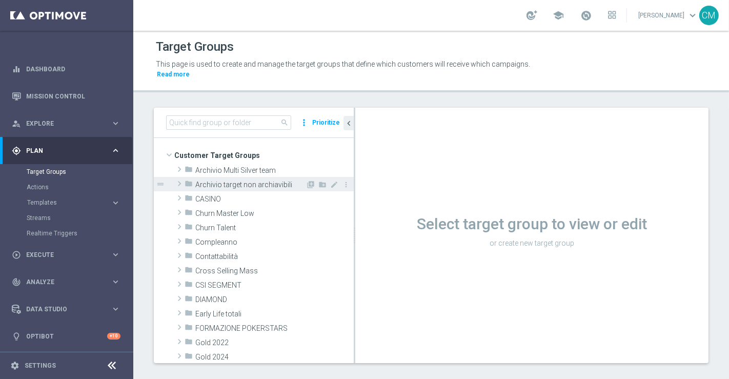
click at [210, 180] on div "folder Archivio target non archiavibili" at bounding box center [245, 184] width 121 height 14
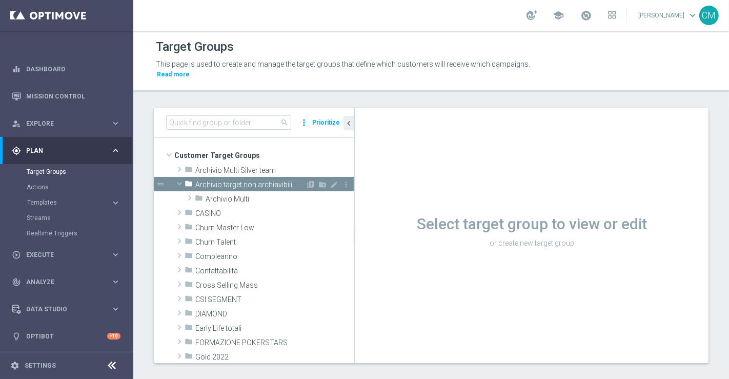
click at [210, 180] on span "Archivio target non archiavibili" at bounding box center [250, 184] width 110 height 9
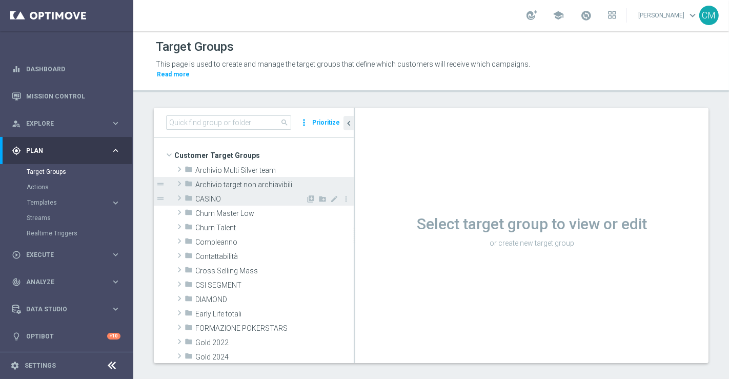
click at [211, 195] on span "CASINO" at bounding box center [250, 199] width 110 height 9
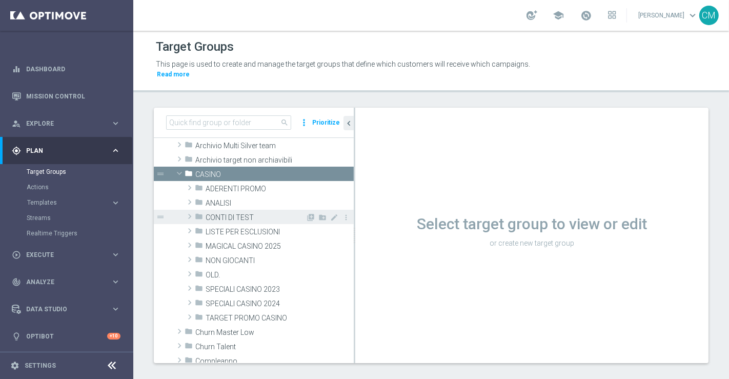
scroll to position [25, 0]
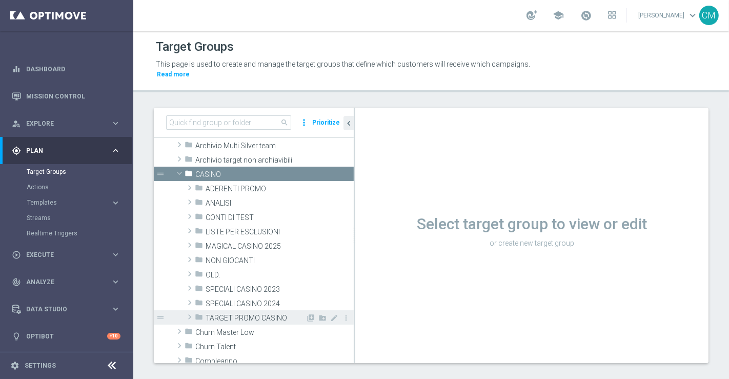
click at [243, 314] on span "TARGET PROMO CASINO" at bounding box center [256, 318] width 100 height 9
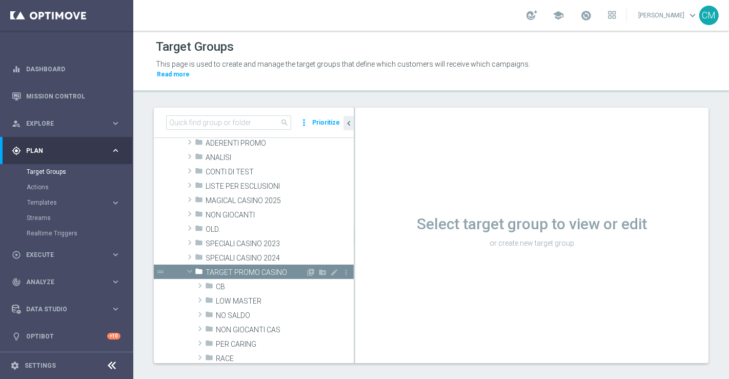
scroll to position [74, 0]
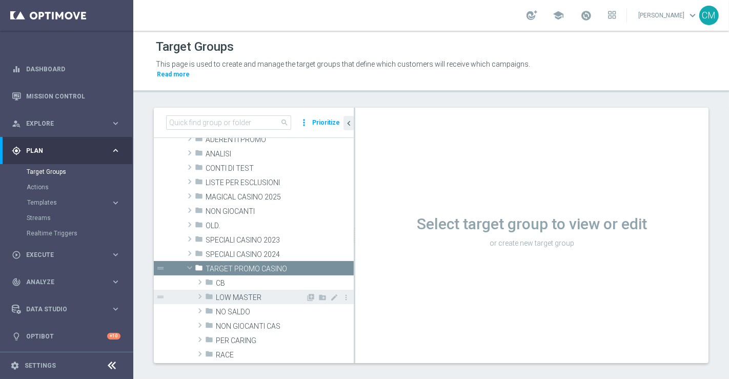
click at [238, 293] on span "LOW MASTER" at bounding box center [261, 297] width 90 height 9
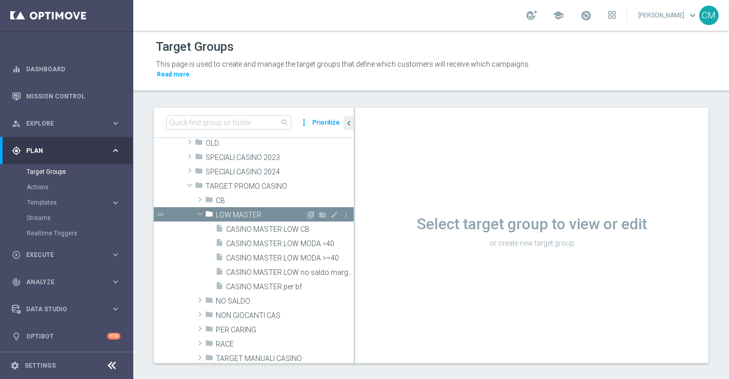
scroll to position [171, 0]
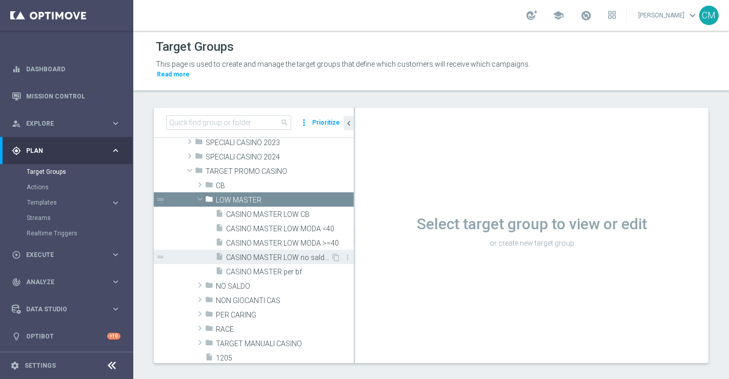
click at [284, 253] on span "CASINO MASTER LOW no saldo marg neg" at bounding box center [278, 257] width 105 height 9
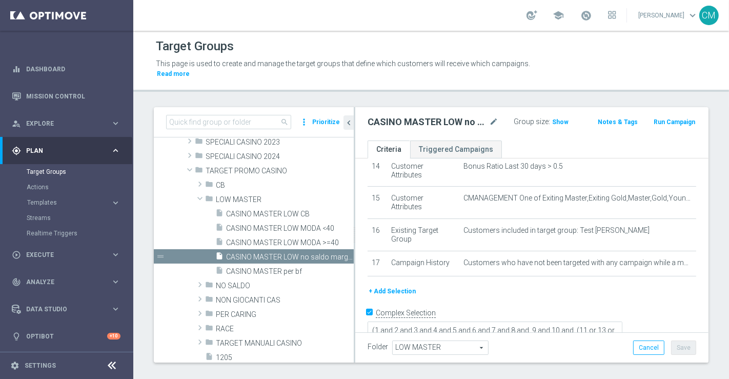
scroll to position [9, 0]
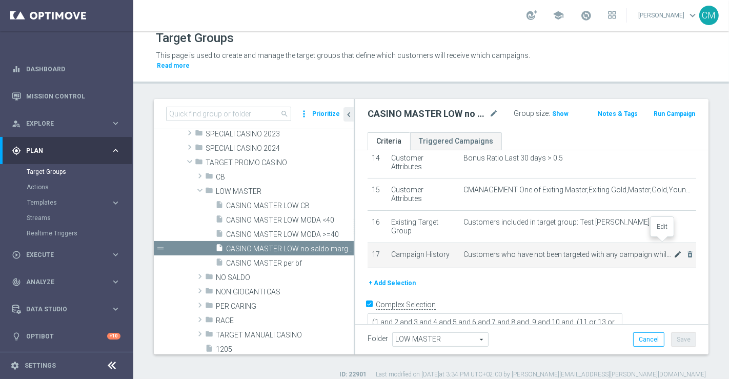
click at [674, 250] on icon "mode_edit" at bounding box center [678, 254] width 8 height 8
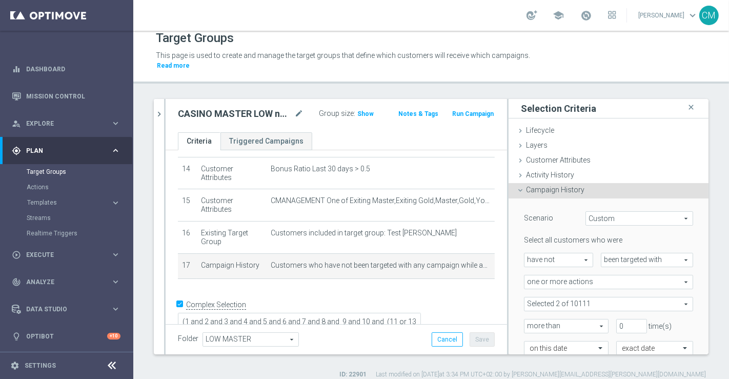
scroll to position [65, 0]
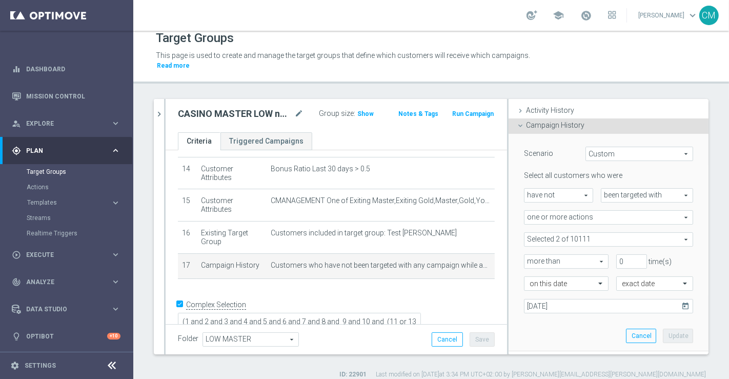
click at [564, 233] on span at bounding box center [608, 239] width 168 height 13
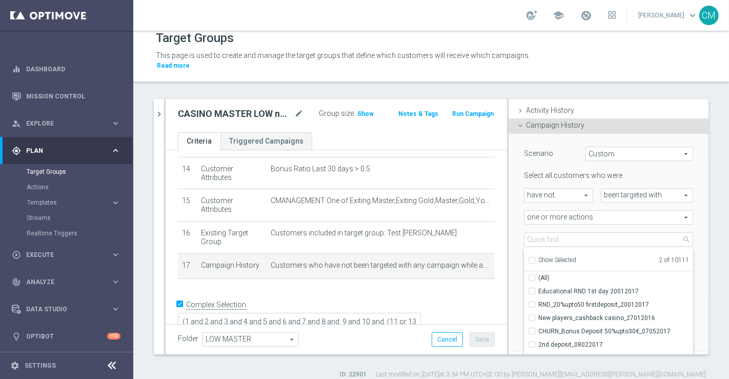
click at [529, 255] on ul "Show Selected 2 of 10111" at bounding box center [608, 259] width 169 height 23
click at [528, 258] on input "Show Selected" at bounding box center [531, 261] width 7 height 7
checkbox input "true"
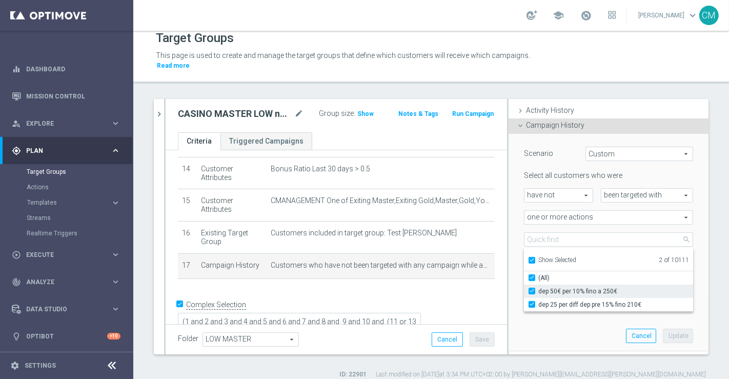
click at [546, 285] on label "dep 50€ per 10% fino a 250€" at bounding box center [615, 291] width 155 height 13
click at [538, 288] on input "dep 50€ per 10% fino a 250€" at bounding box center [535, 291] width 7 height 7
checkbox input "false"
type input "dep 25 per diff dep pre 15% fino 210€"
checkbox input "false"
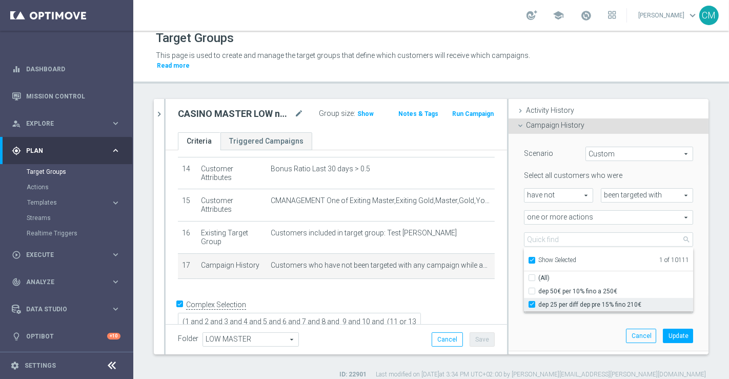
click at [551, 300] on span "dep 25 per diff dep pre 15% fino 210€" at bounding box center [615, 304] width 155 height 8
click at [538, 301] on input "dep 25 per diff dep pre 15% fino 210€" at bounding box center [535, 304] width 7 height 7
checkbox input "false"
type input "Select Action"
click at [538, 256] on span "Show Selected" at bounding box center [557, 259] width 38 height 7
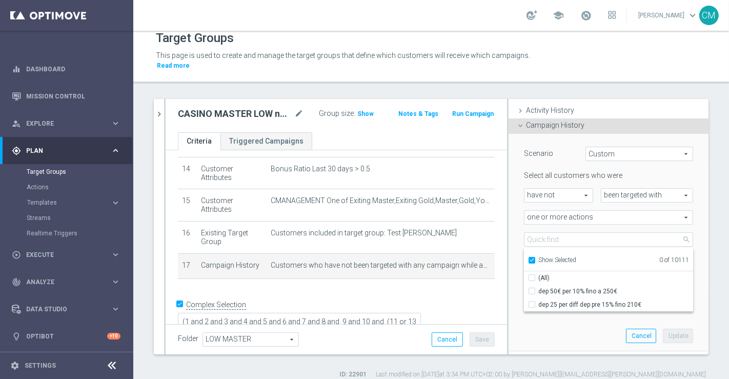
click at [530, 258] on input "Show Selected" at bounding box center [531, 261] width 7 height 7
checkbox input "false"
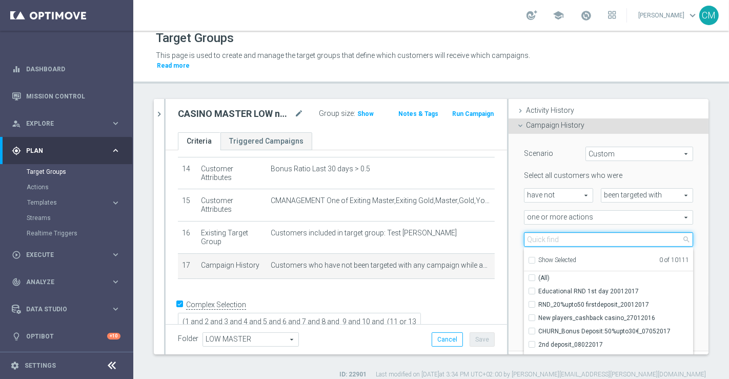
click at [566, 233] on input "search" at bounding box center [608, 239] width 169 height 14
paste input "dep 20 per 20% fino a 150€"
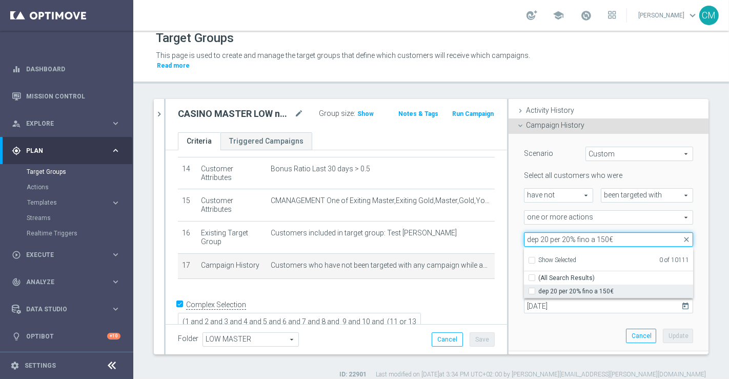
type input "dep 20 per 20% fino a 150€"
click at [594, 287] on span "dep 20 per 20% fino a 150€" at bounding box center [615, 291] width 155 height 8
click at [538, 288] on input "dep 20 per 20% fino a 150€" at bounding box center [535, 291] width 7 height 7
checkbox input "true"
type input "dep 20 per 20% fino a 150€"
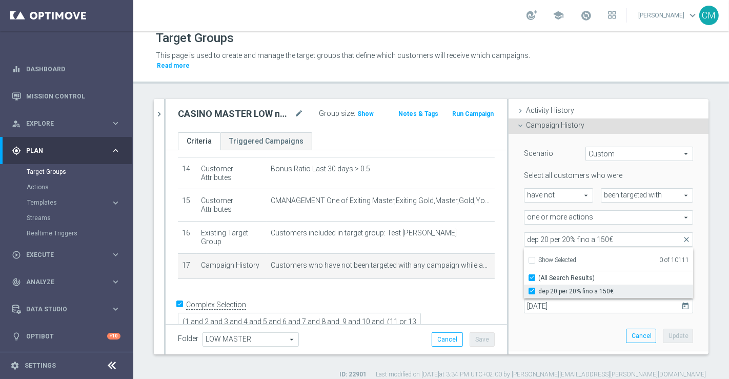
checkbox input "true"
click at [509, 220] on div "Scenario Custom Custom arrow_drop_down search Select all customers who were hav…" at bounding box center [609, 243] width 200 height 218
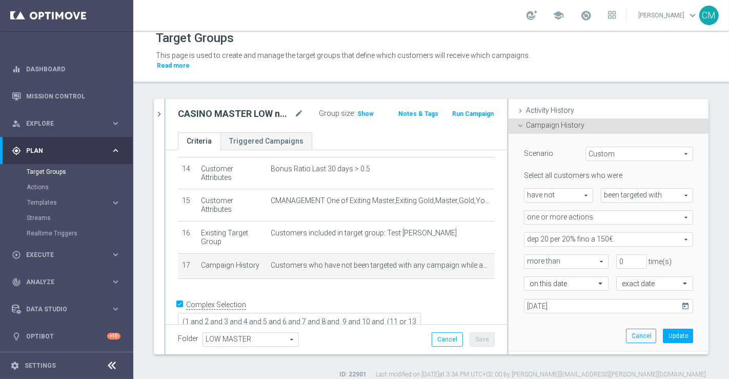
click at [543, 233] on span "dep 20 per 20% fino a 150€" at bounding box center [608, 239] width 168 height 13
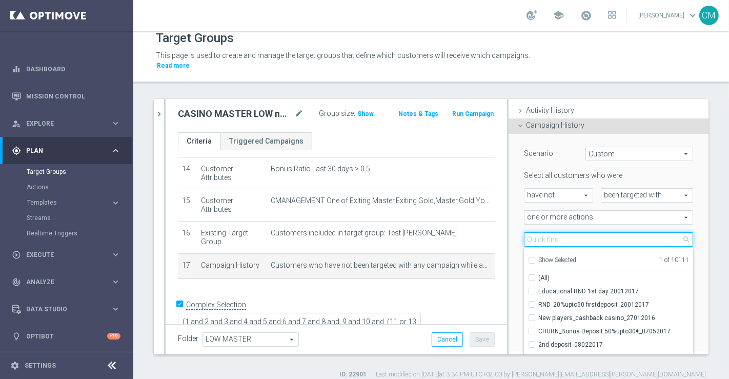
click at [543, 233] on input "search" at bounding box center [608, 239] width 169 height 14
paste input "dep 50€ per 15% fino a 180€"
type input "dep 50€ per 15% fino a 180€"
checkbox input "true"
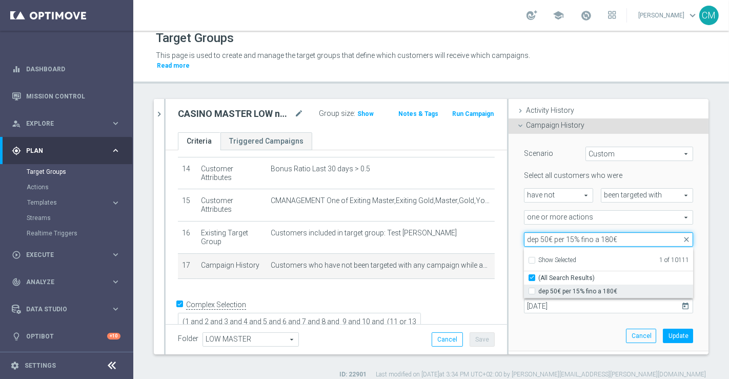
type input "dep 50€ per 15% fino a 180€"
click at [575, 287] on span "dep 50€ per 15% fino a 180€" at bounding box center [615, 291] width 155 height 8
click at [538, 288] on input "dep 50€ per 15% fino a 180€" at bounding box center [535, 291] width 7 height 7
checkbox input "true"
type input "Selected 2 of 10111"
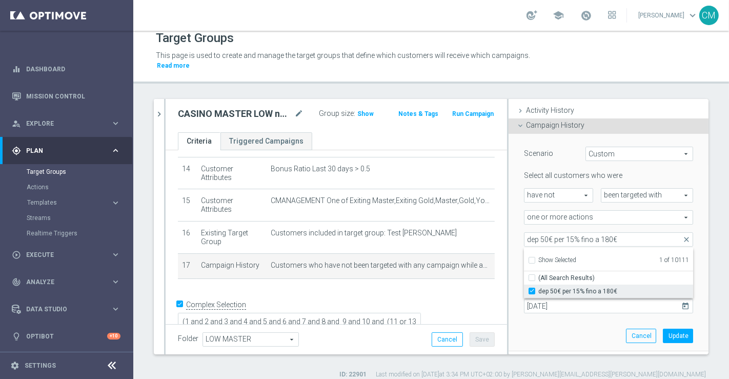
checkbox input "false"
click at [509, 226] on div "Scenario Custom Custom arrow_drop_down search Select all customers who were hav…" at bounding box center [609, 243] width 200 height 218
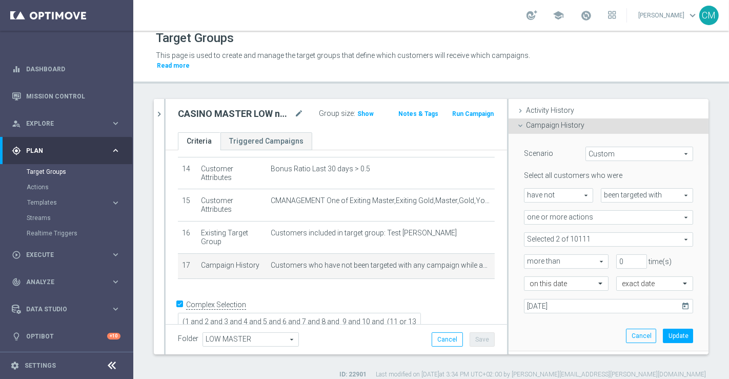
click at [681, 299] on icon "today" at bounding box center [687, 304] width 12 height 11
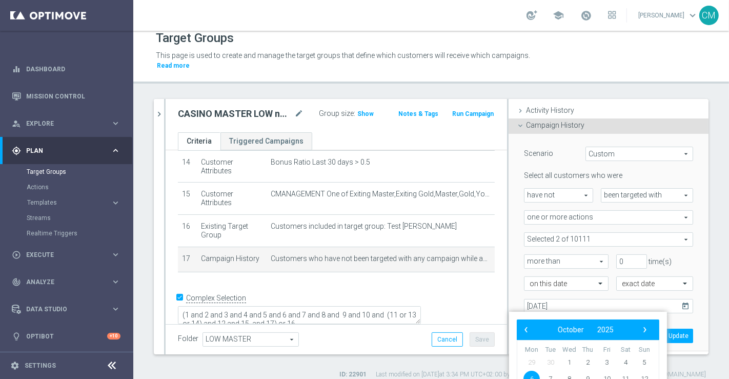
scroll to position [33, 0]
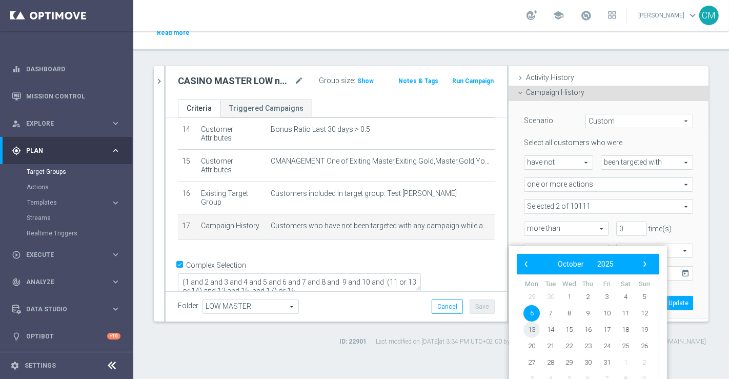
click at [534, 330] on span "13" at bounding box center [531, 329] width 16 height 16
type input "[DATE]"
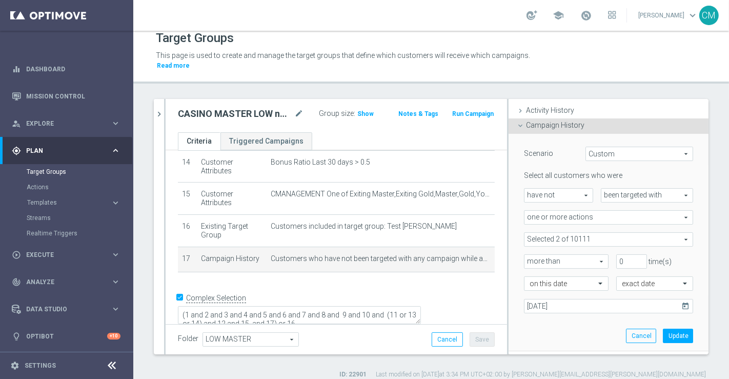
scroll to position [433, 0]
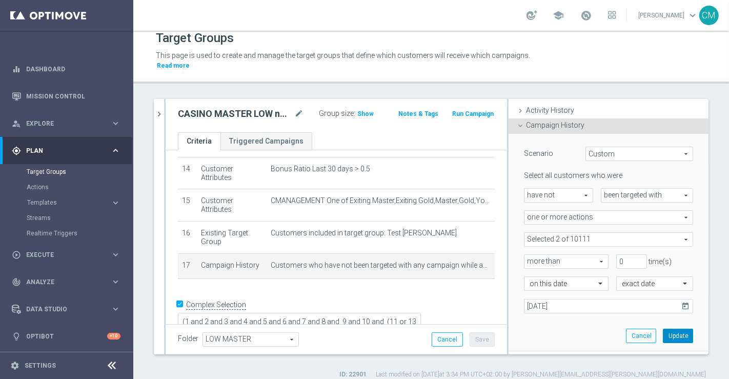
click at [672, 329] on button "Update" at bounding box center [678, 336] width 30 height 14
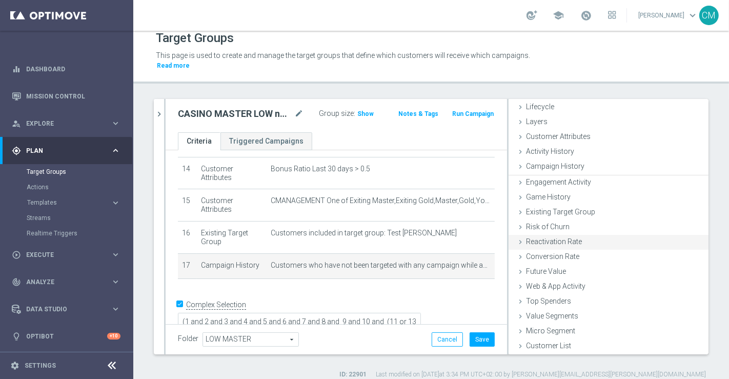
scroll to position [22, 0]
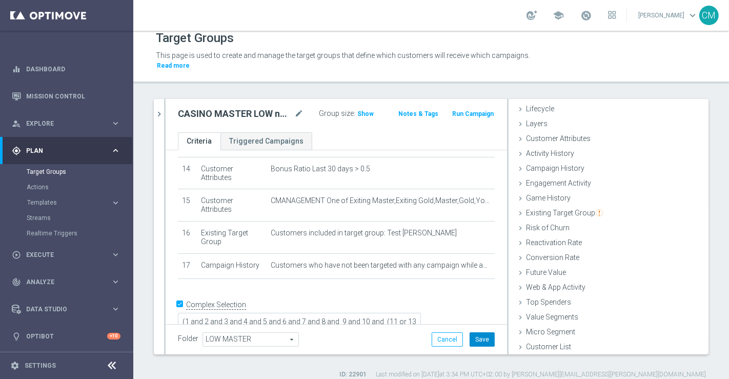
click at [476, 332] on button "Save" at bounding box center [482, 339] width 25 height 14
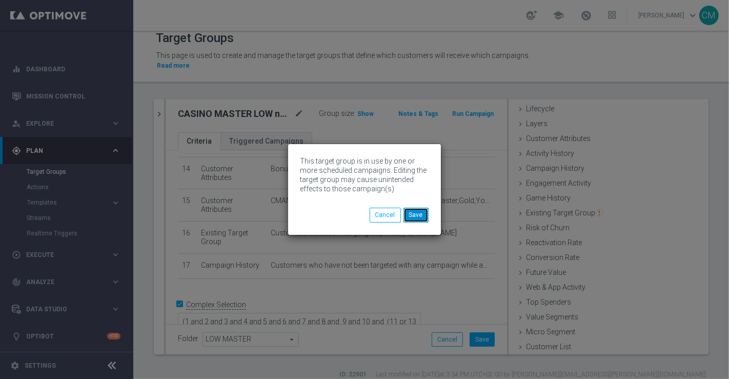
click at [411, 213] on button "Save" at bounding box center [415, 215] width 25 height 14
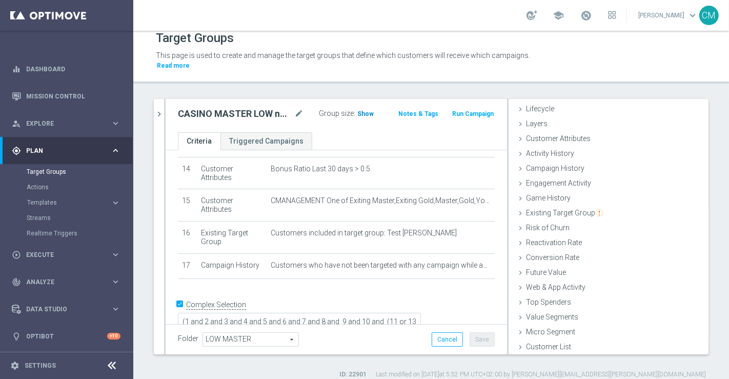
click at [361, 110] on span "Show" at bounding box center [365, 113] width 16 height 7
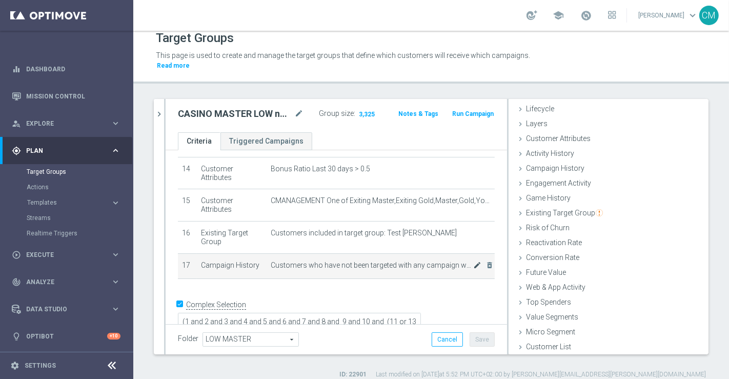
click at [460, 251] on body "equalizer Dashboard Mission Control" at bounding box center [364, 189] width 729 height 379
click at [473, 261] on icon "mode_edit" at bounding box center [477, 265] width 8 height 8
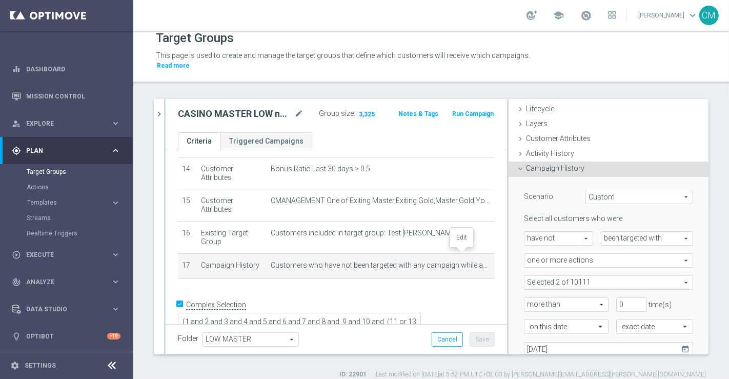
scroll to position [65, 0]
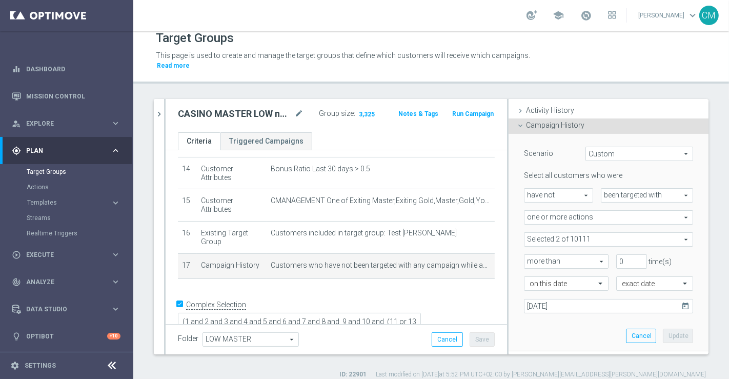
click at [545, 189] on span "have not" at bounding box center [558, 195] width 68 height 13
click at [538, 206] on span "have" at bounding box center [559, 210] width 58 height 8
type input "have"
click at [663, 329] on button "Update" at bounding box center [678, 336] width 30 height 14
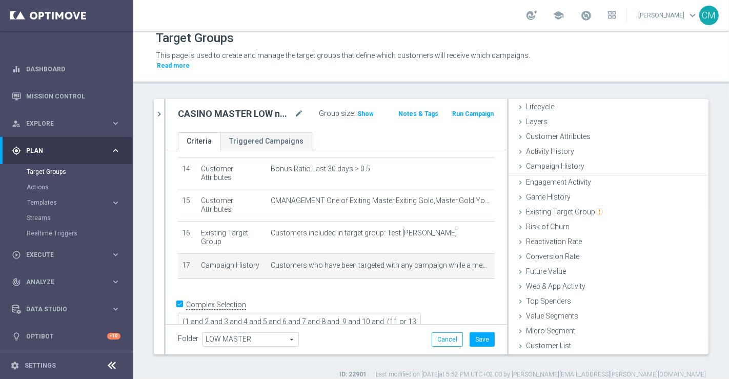
scroll to position [22, 0]
click at [360, 110] on span "Show" at bounding box center [365, 113] width 16 height 7
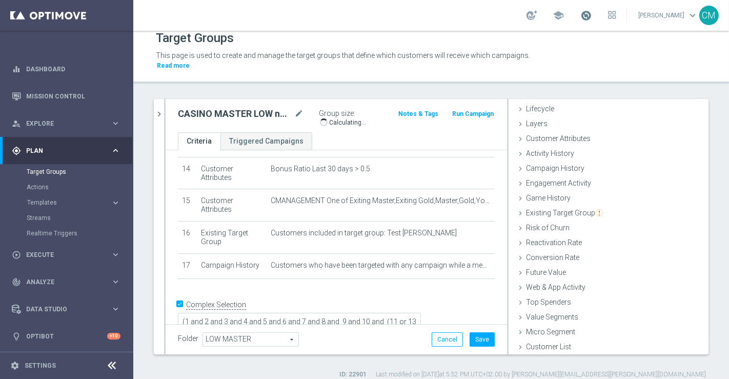
click at [590, 19] on span at bounding box center [585, 15] width 11 height 11
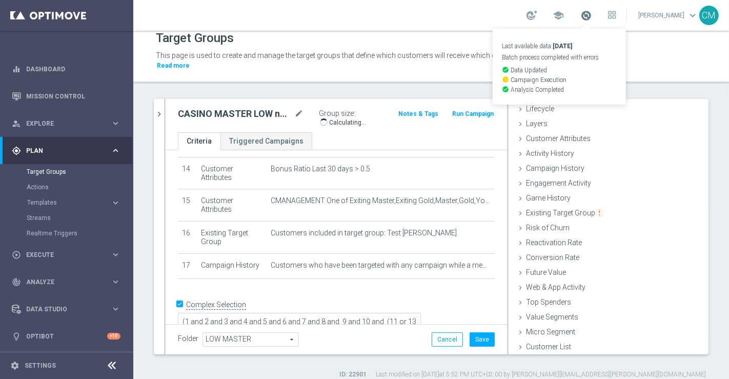
click at [590, 19] on span at bounding box center [585, 15] width 11 height 11
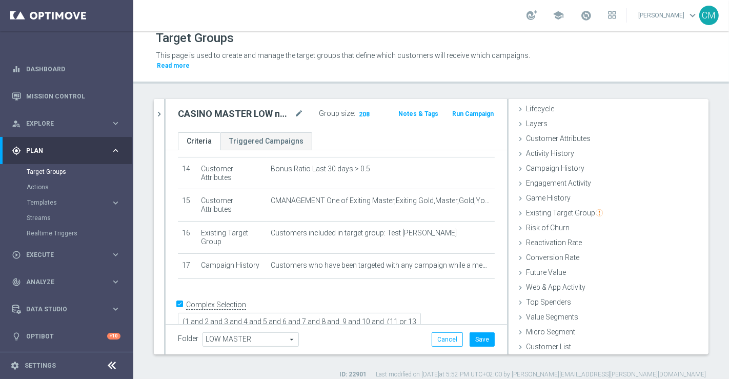
click at [461, 251] on body "equalizer Dashboard Mission Control" at bounding box center [364, 189] width 729 height 379
click at [457, 252] on body "equalizer Dashboard Mission Control" at bounding box center [364, 189] width 729 height 379
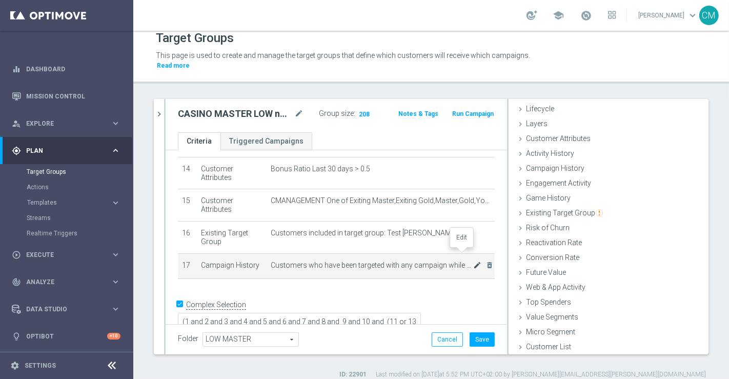
click at [473, 261] on icon "mode_edit" at bounding box center [477, 265] width 8 height 8
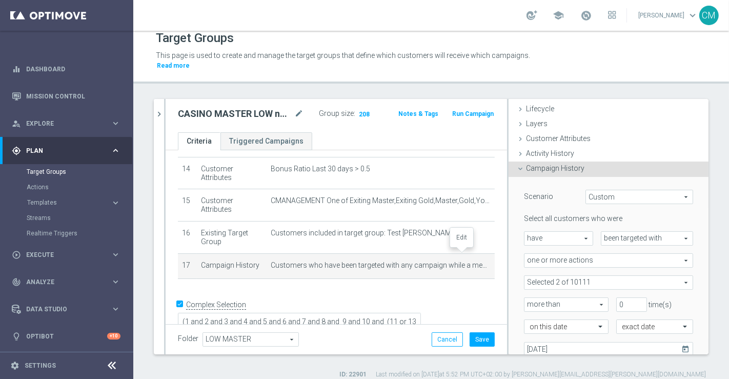
scroll to position [65, 0]
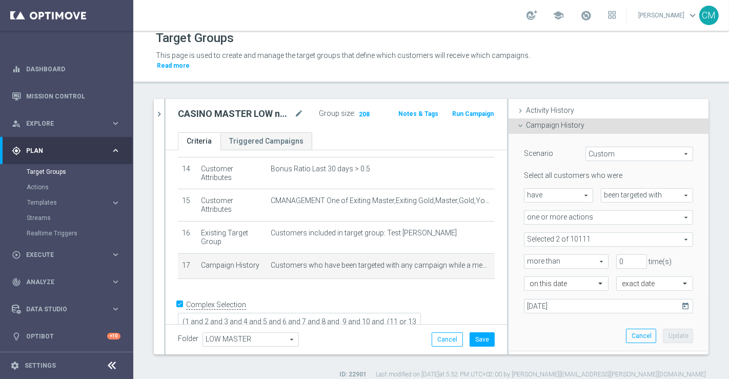
click at [554, 189] on span "have" at bounding box center [558, 195] width 68 height 13
click at [553, 219] on span "have not" at bounding box center [559, 223] width 58 height 8
type input "have not"
click at [529, 233] on span at bounding box center [608, 239] width 168 height 13
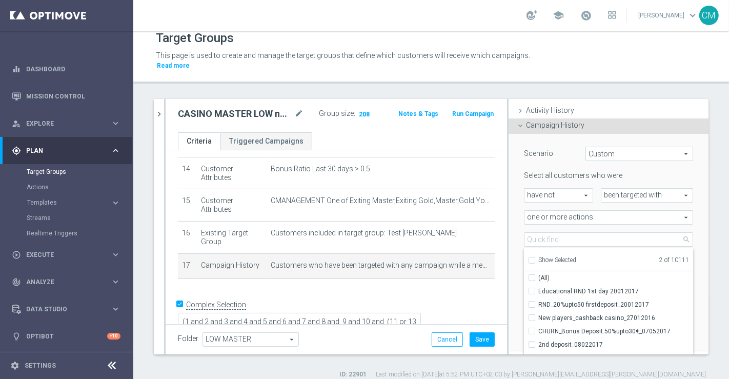
click at [528, 253] on div "Show Selected" at bounding box center [552, 259] width 48 height 13
click at [528, 258] on input "Show Selected" at bounding box center [531, 261] width 7 height 7
checkbox input "true"
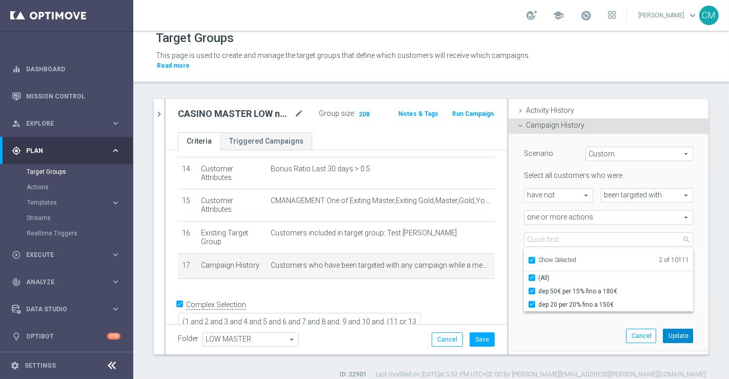
click at [663, 329] on button "Update" at bounding box center [678, 336] width 30 height 14
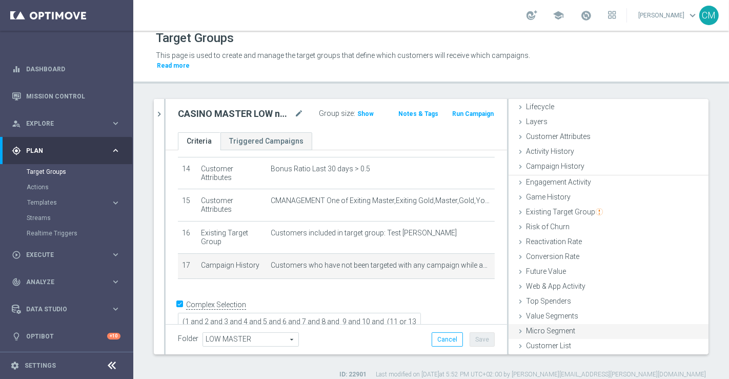
scroll to position [22, 0]
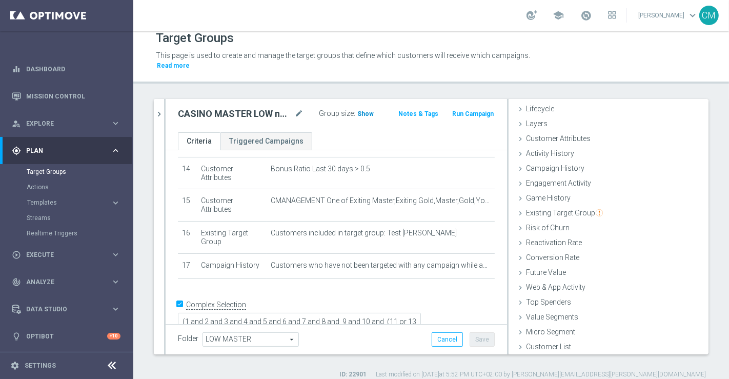
click at [362, 108] on h3 "Show" at bounding box center [365, 113] width 18 height 11
click at [296, 108] on icon "mode_edit" at bounding box center [298, 114] width 9 height 12
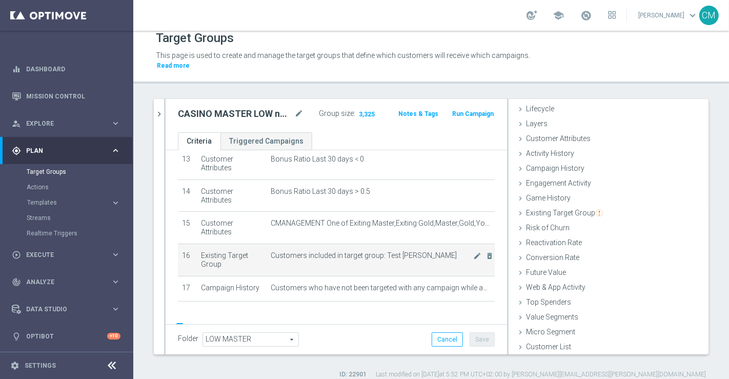
scroll to position [433, 0]
